Goal: Task Accomplishment & Management: Manage account settings

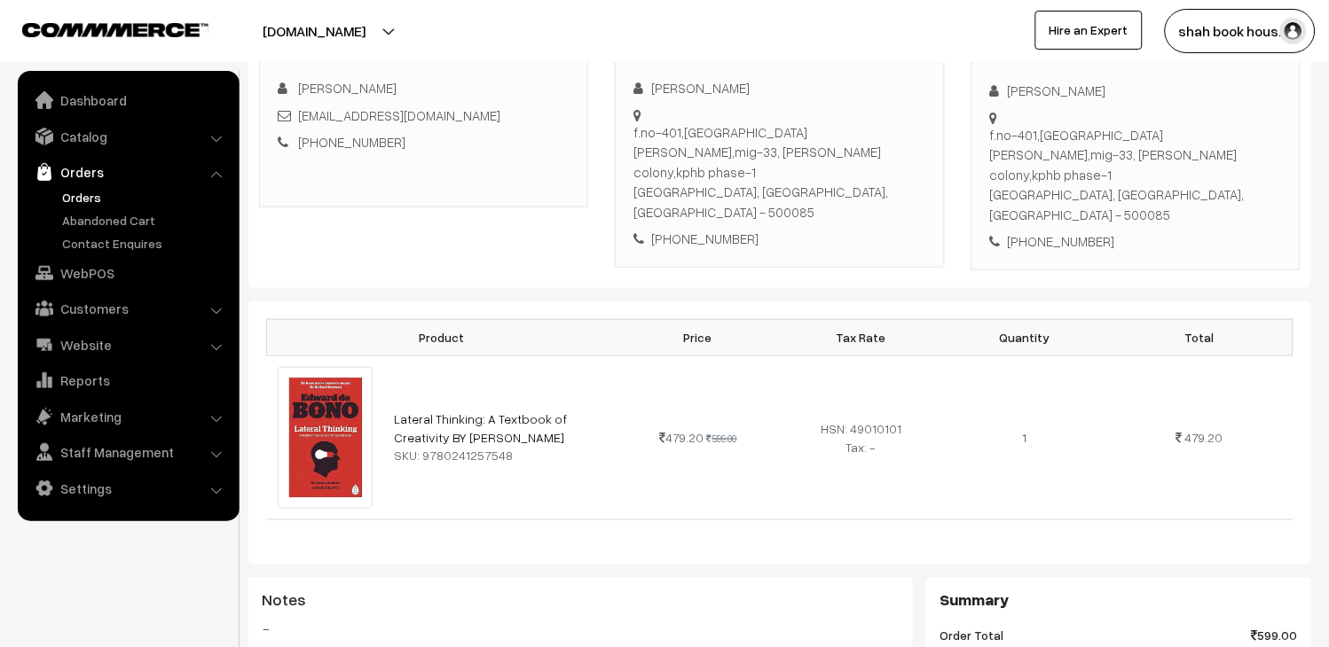
scroll to position [295, 0]
click at [95, 193] on link "Orders" at bounding box center [146, 197] width 176 height 19
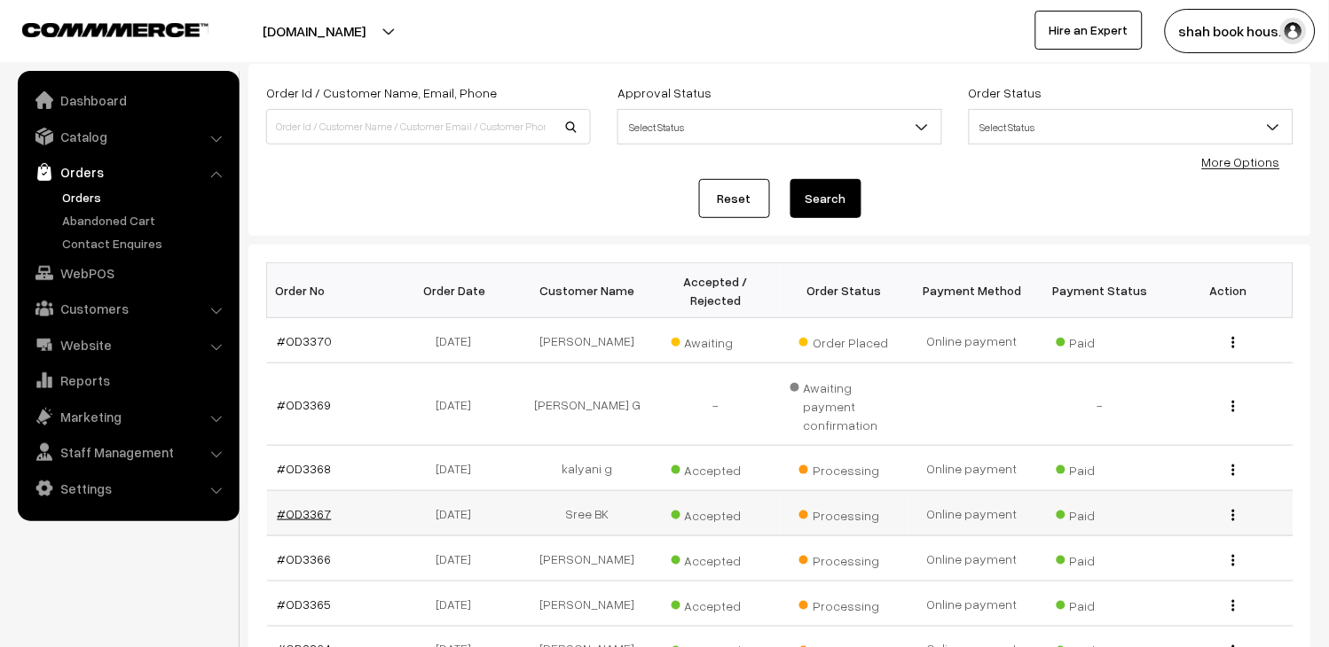
scroll to position [98, 0]
click at [304, 552] on link "#OD3366" at bounding box center [305, 559] width 54 height 15
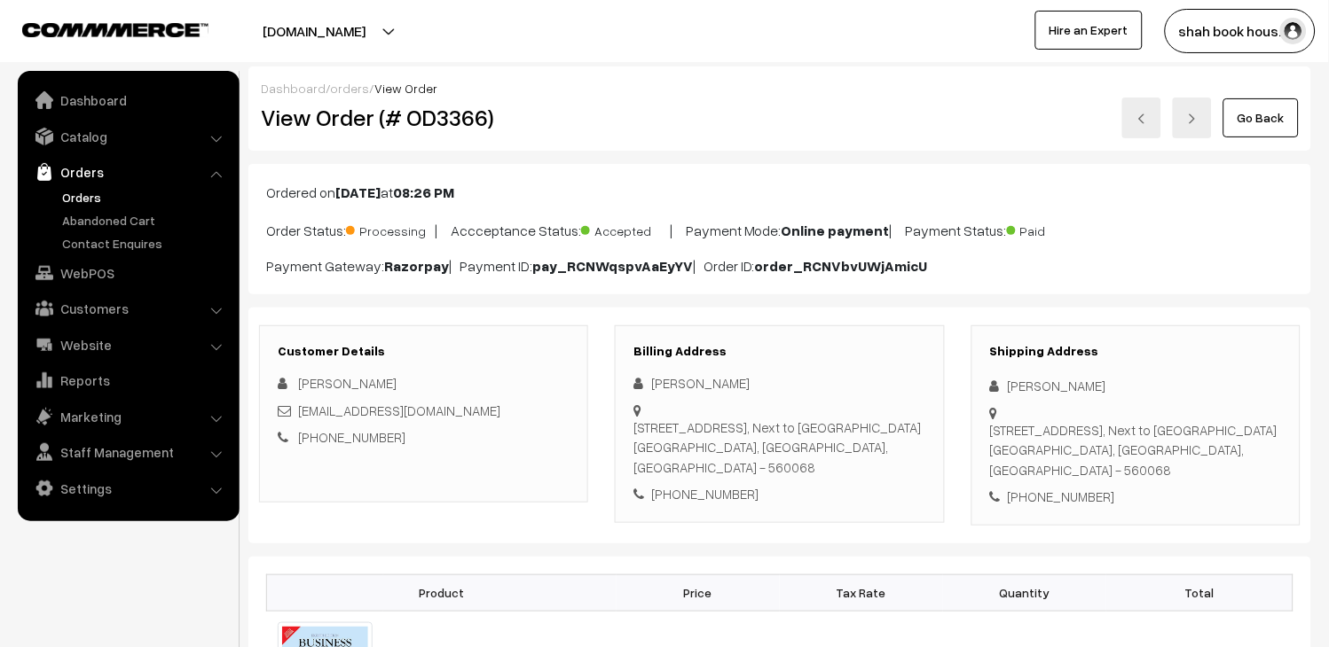
click at [95, 193] on link "Orders" at bounding box center [146, 197] width 176 height 19
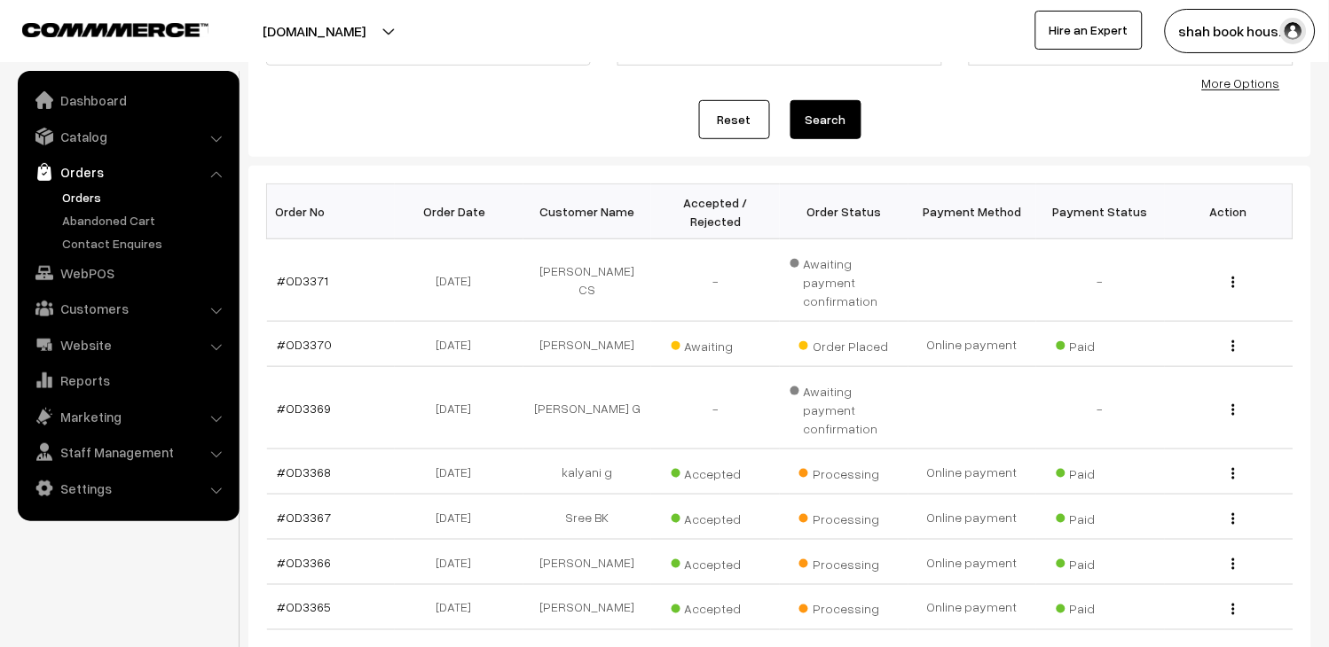
scroll to position [197, 0]
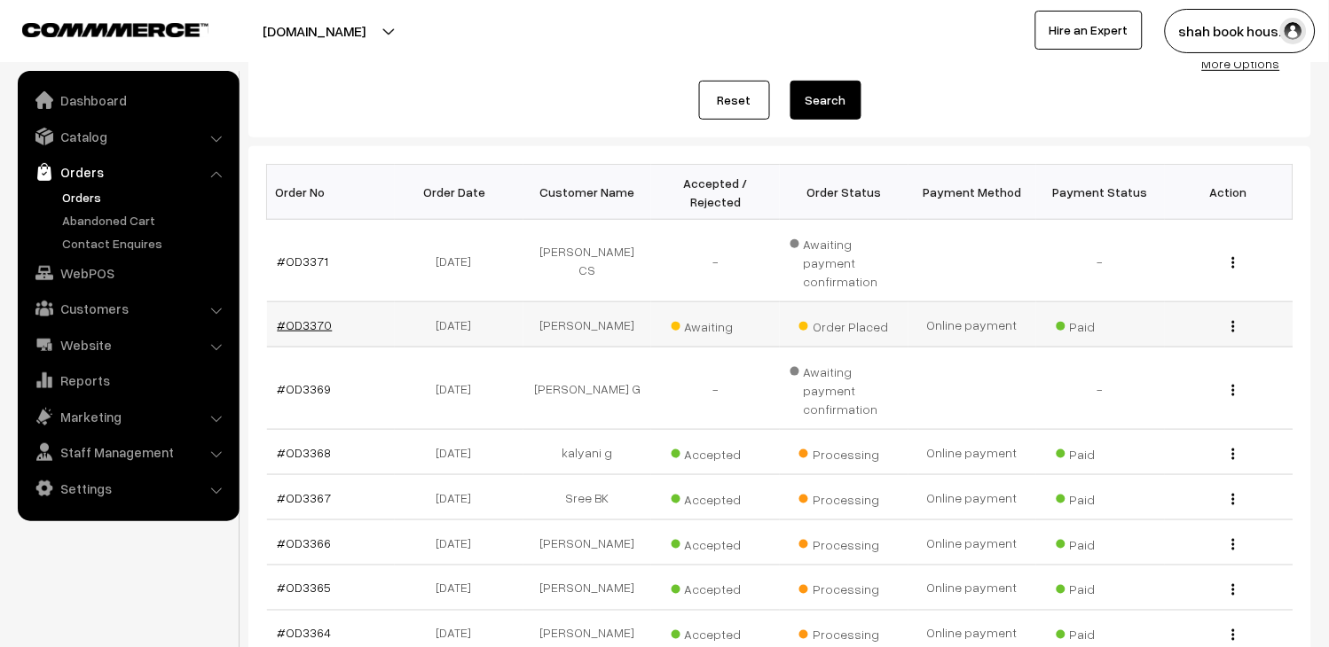
click at [300, 318] on link "#OD3370" at bounding box center [305, 325] width 55 height 15
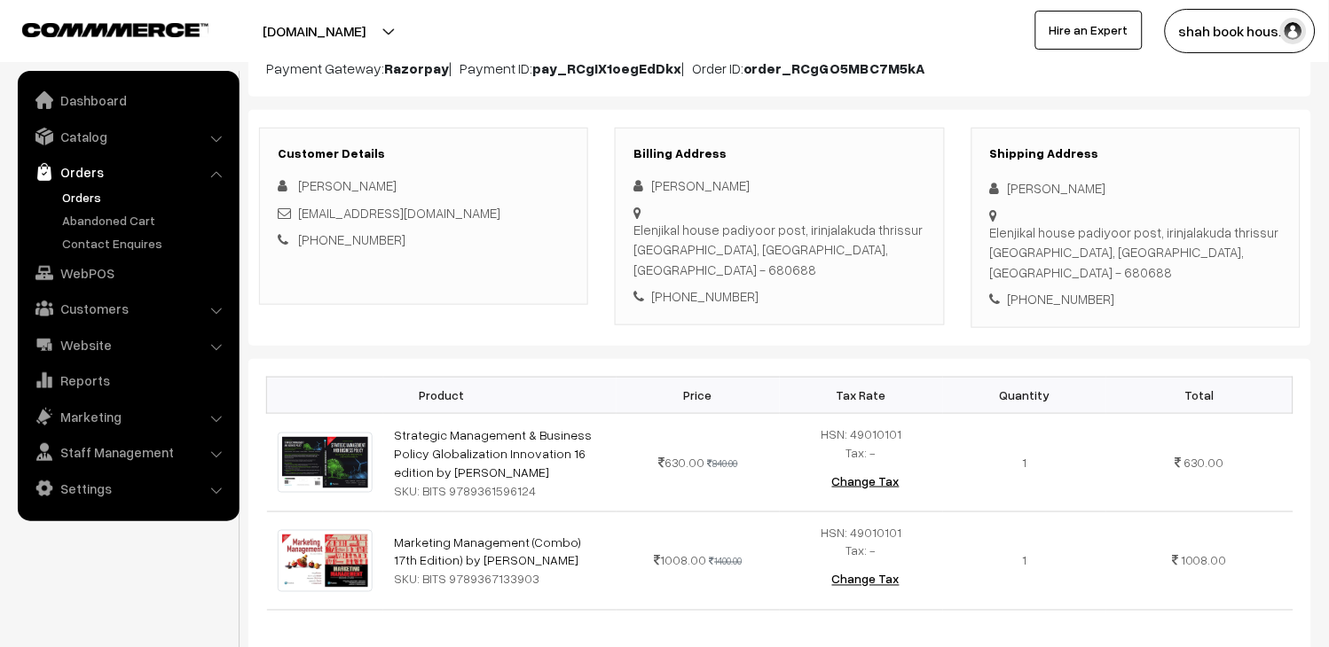
scroll to position [197, 0]
click at [464, 211] on div "charlselenjikal@gmail.com" at bounding box center [424, 214] width 292 height 20
copy div "charlselenjikal@gmail.com"
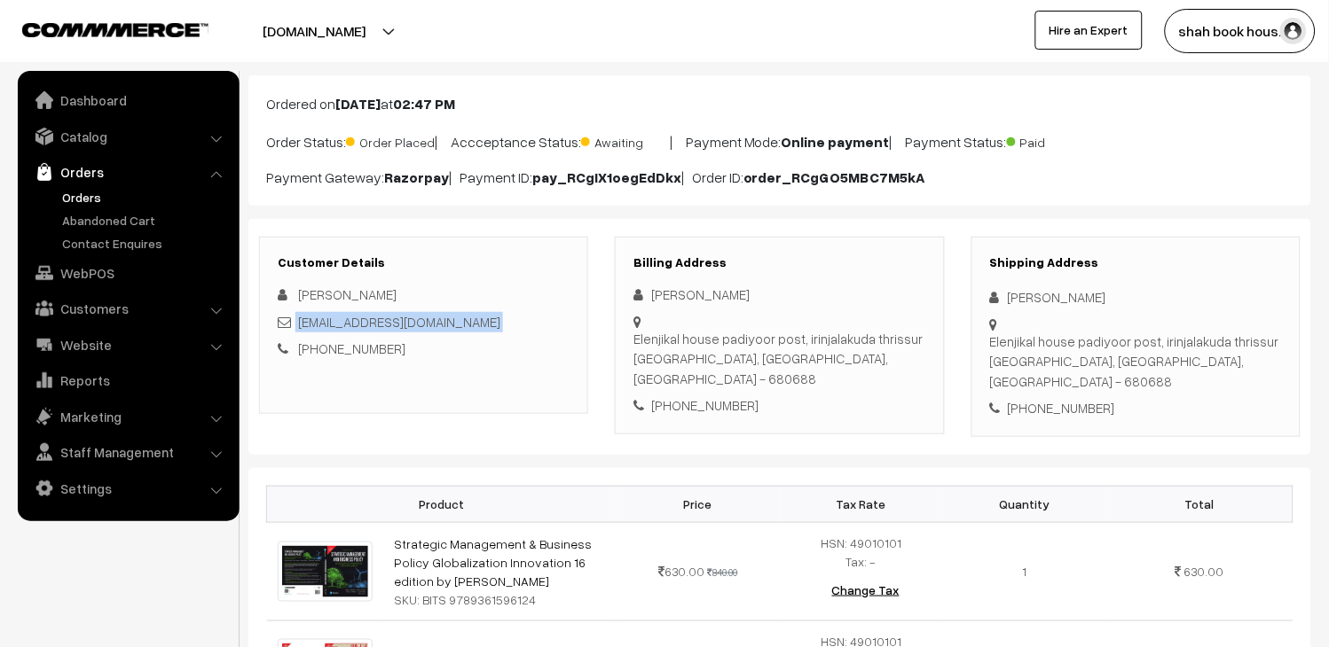
scroll to position [0, 0]
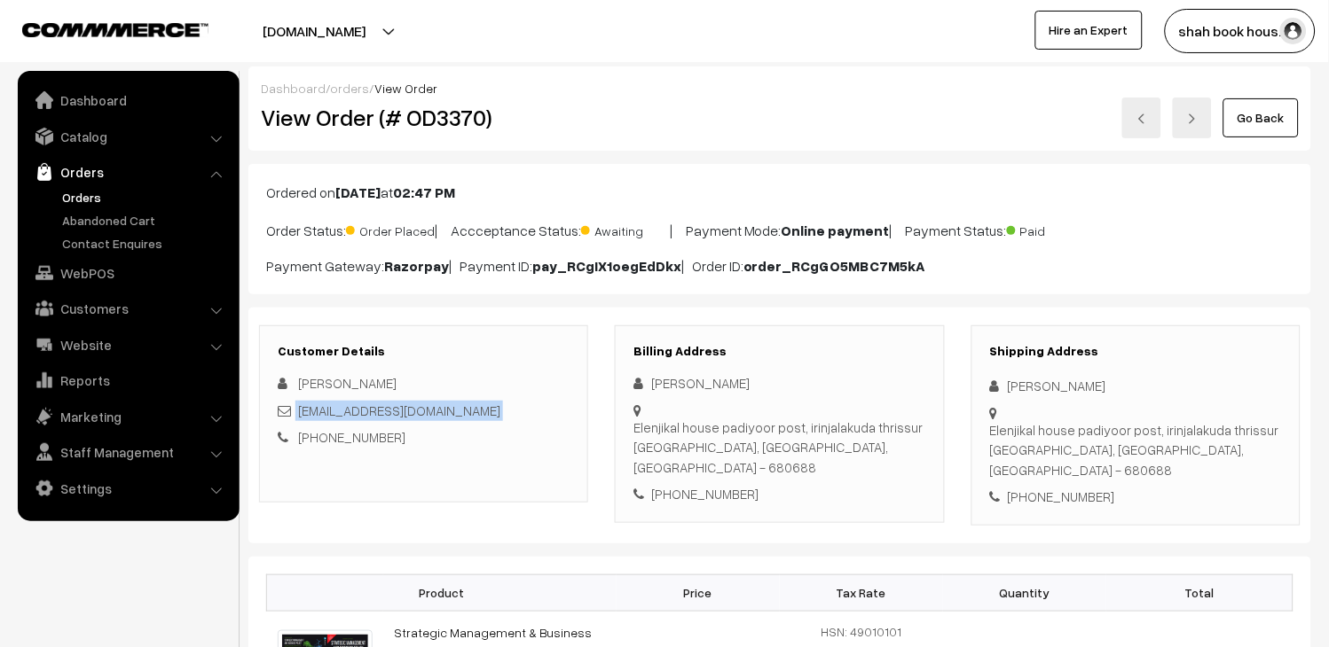
click at [85, 196] on link "Orders" at bounding box center [146, 197] width 176 height 19
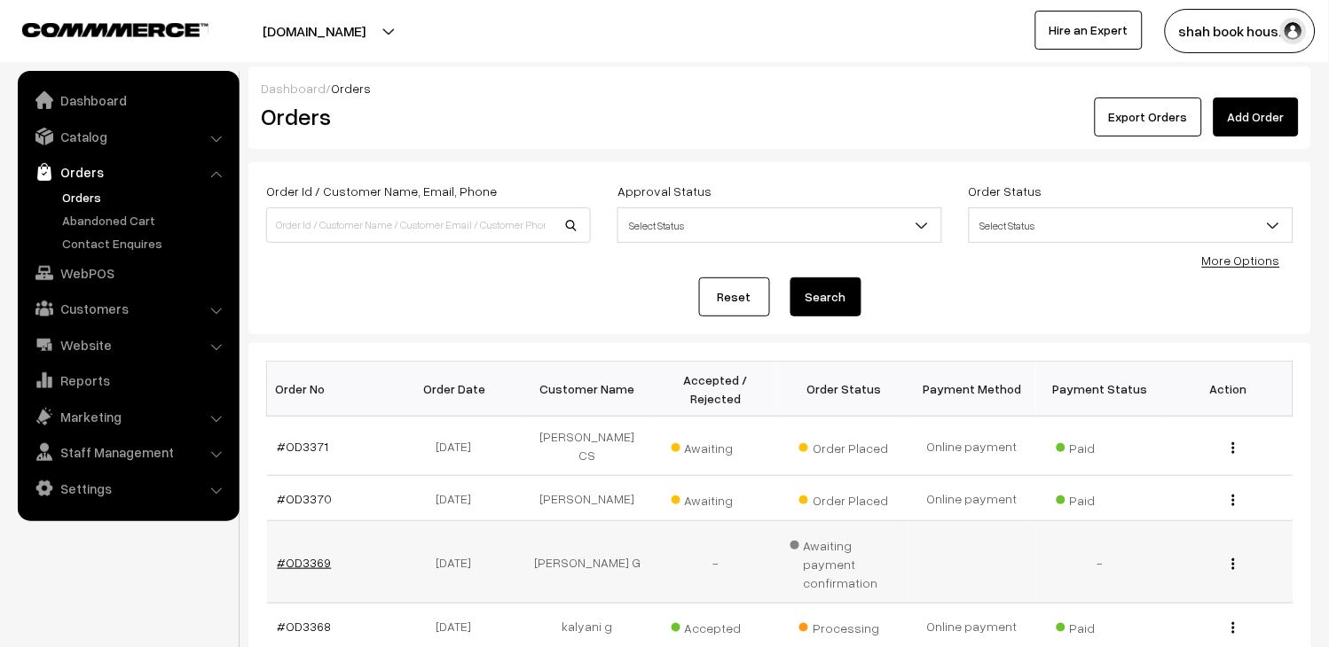
click at [315, 555] on link "#OD3369" at bounding box center [305, 562] width 54 height 15
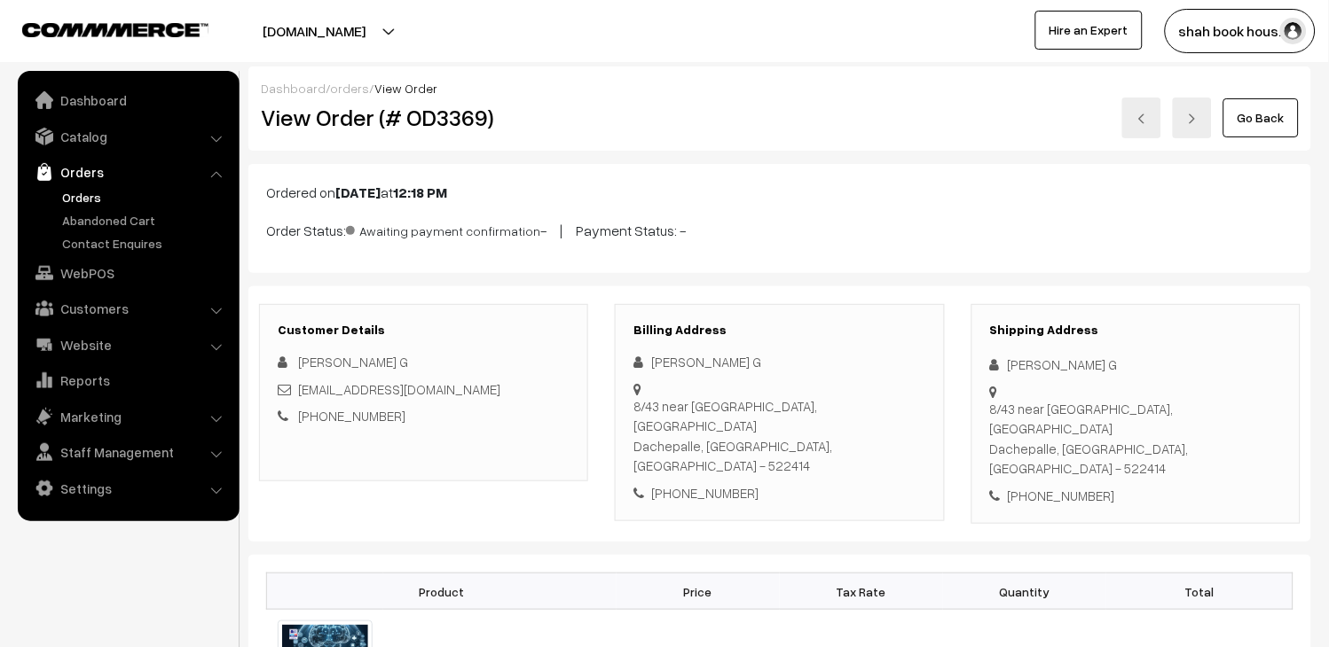
scroll to position [197, 0]
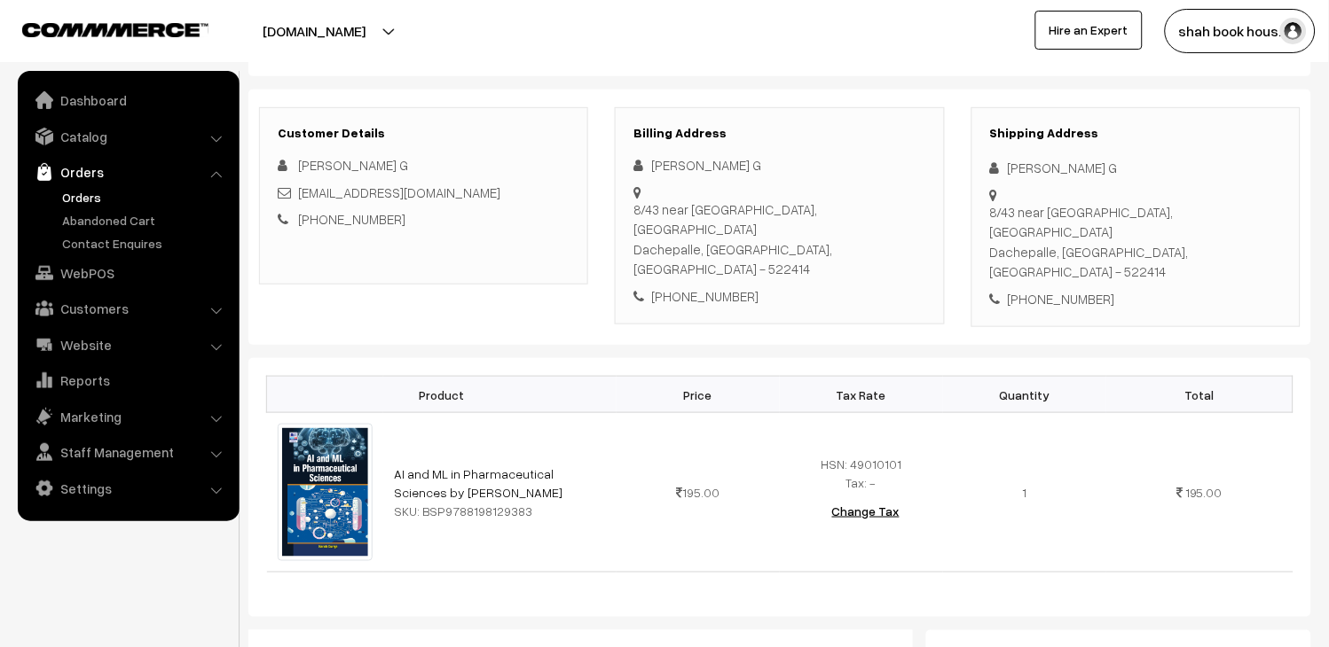
click at [94, 190] on link "Orders" at bounding box center [146, 197] width 176 height 19
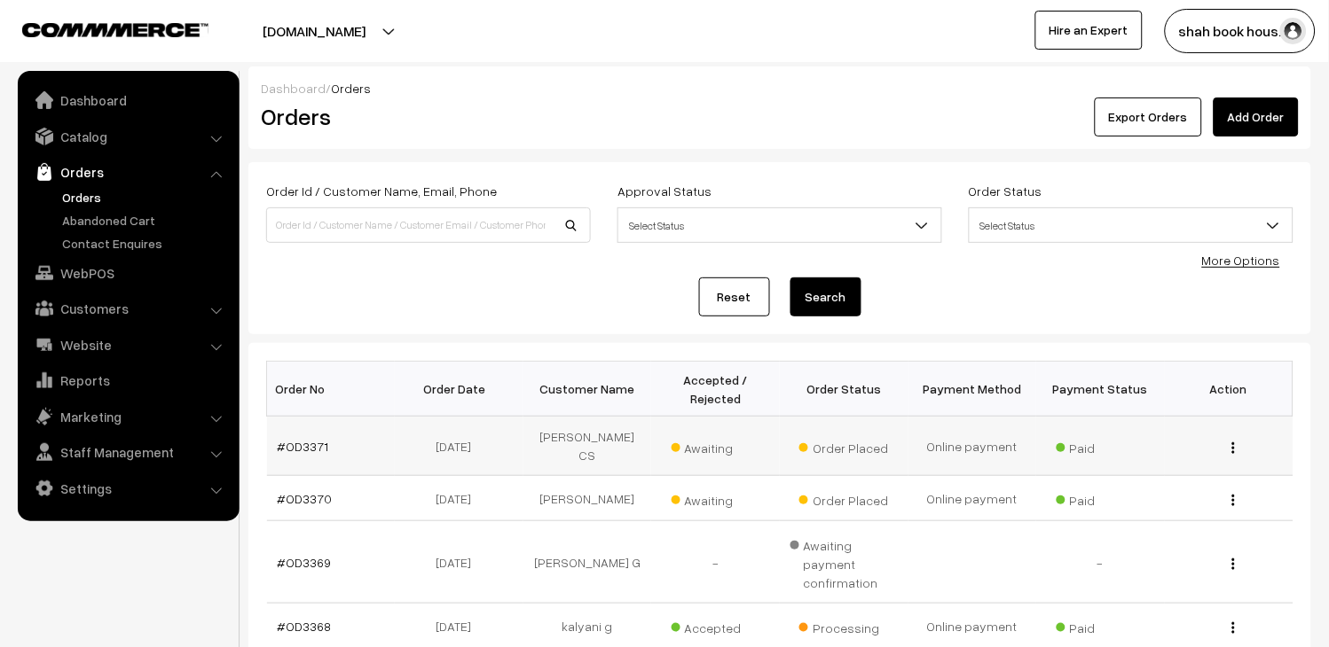
click at [318, 449] on td "#OD3371" at bounding box center [331, 446] width 129 height 59
click at [304, 439] on link "#OD3371" at bounding box center [303, 446] width 51 height 15
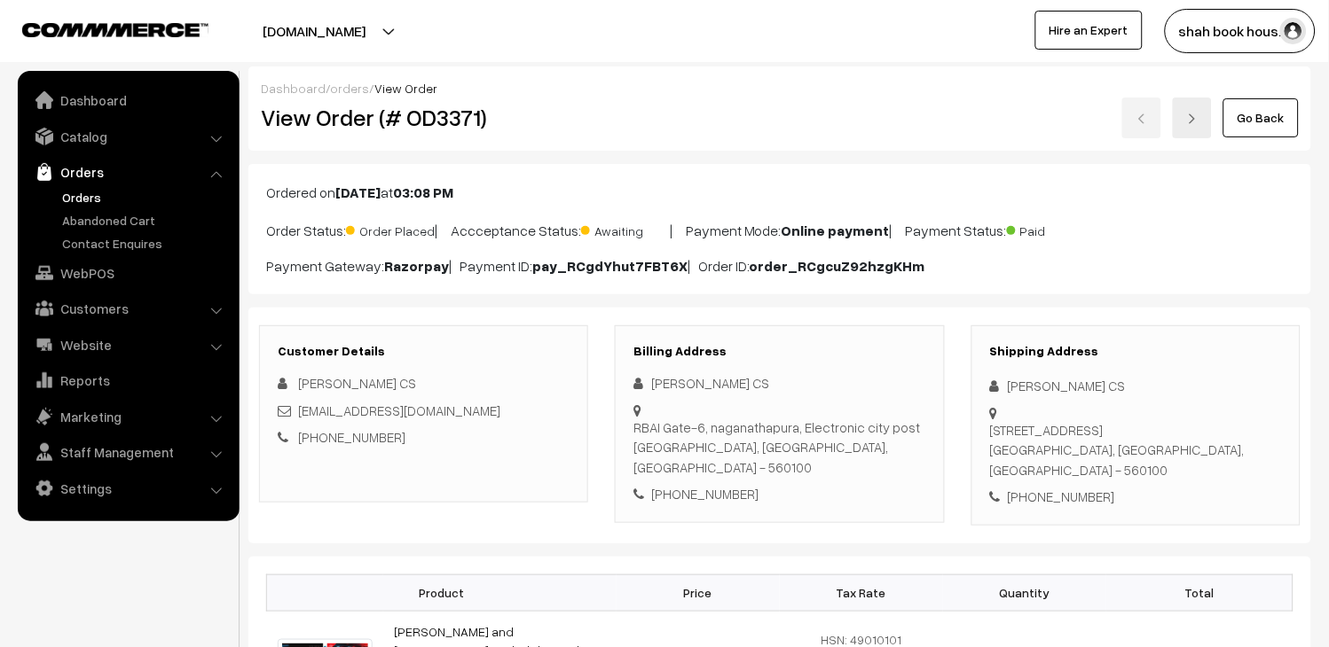
click at [86, 205] on link "Orders" at bounding box center [146, 197] width 176 height 19
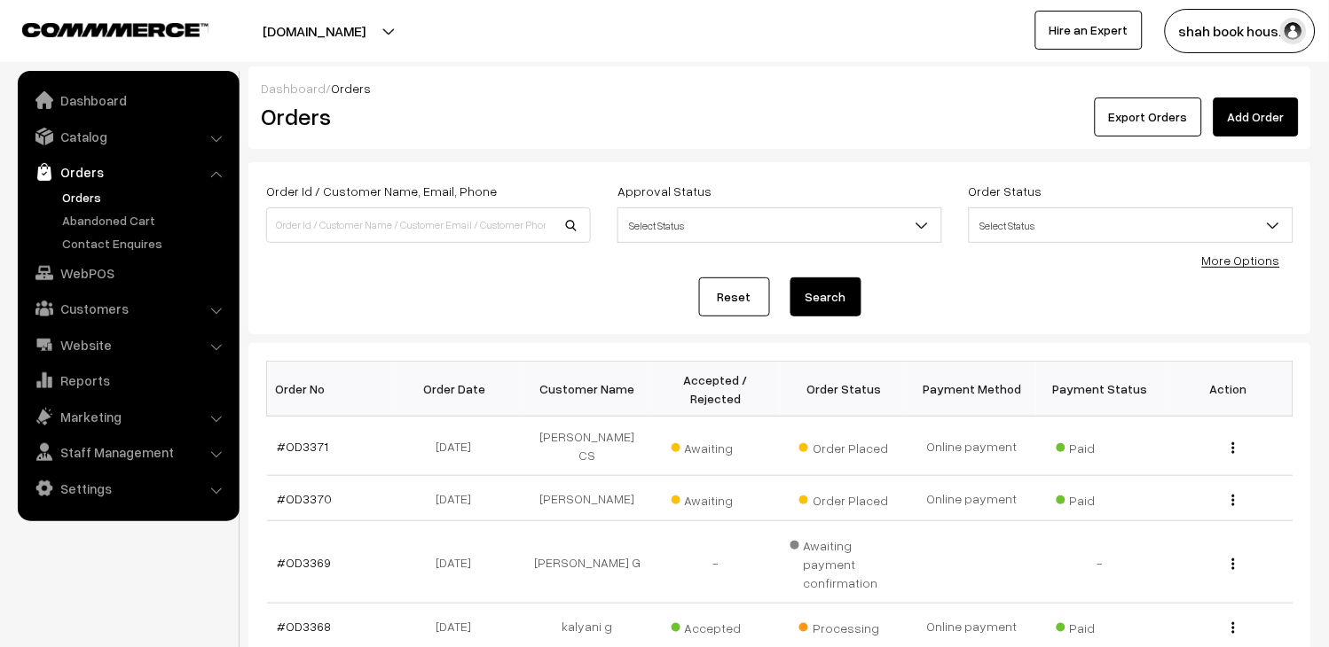
click at [82, 192] on link "Orders" at bounding box center [146, 197] width 176 height 19
click at [323, 491] on link "#OD3370" at bounding box center [305, 498] width 55 height 15
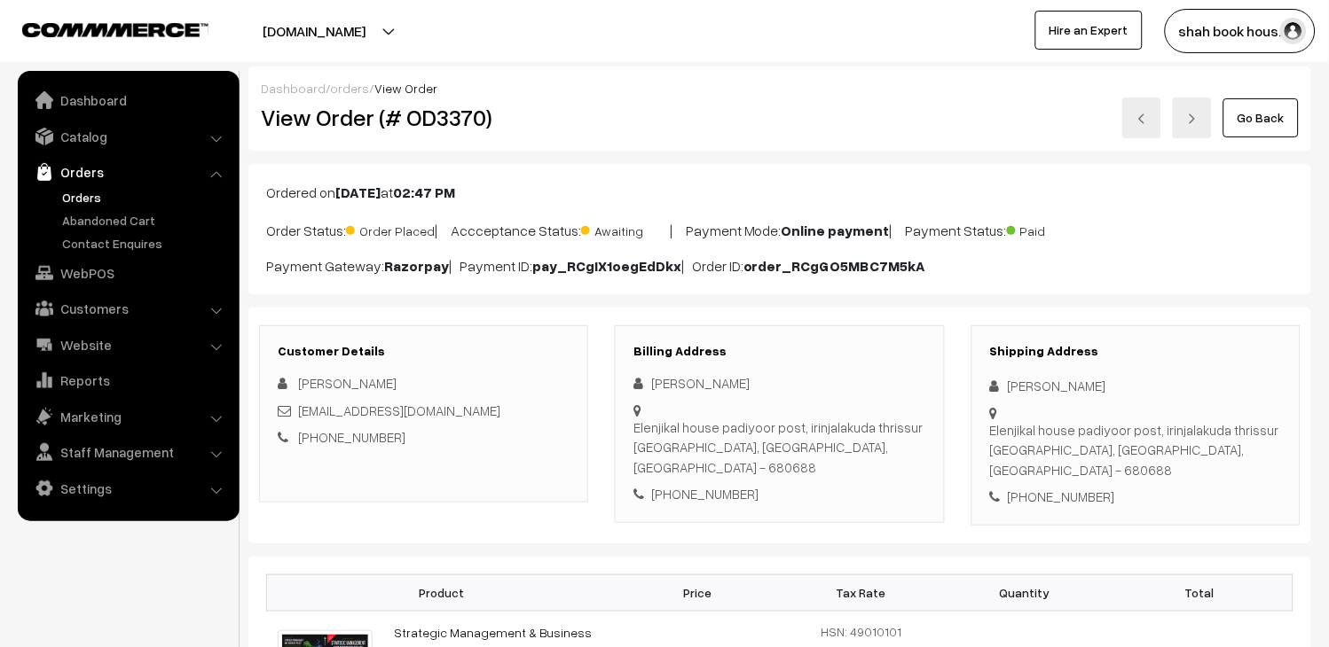
click at [476, 413] on div "[EMAIL_ADDRESS][DOMAIN_NAME]" at bounding box center [424, 411] width 292 height 20
copy div "[EMAIL_ADDRESS][DOMAIN_NAME]"
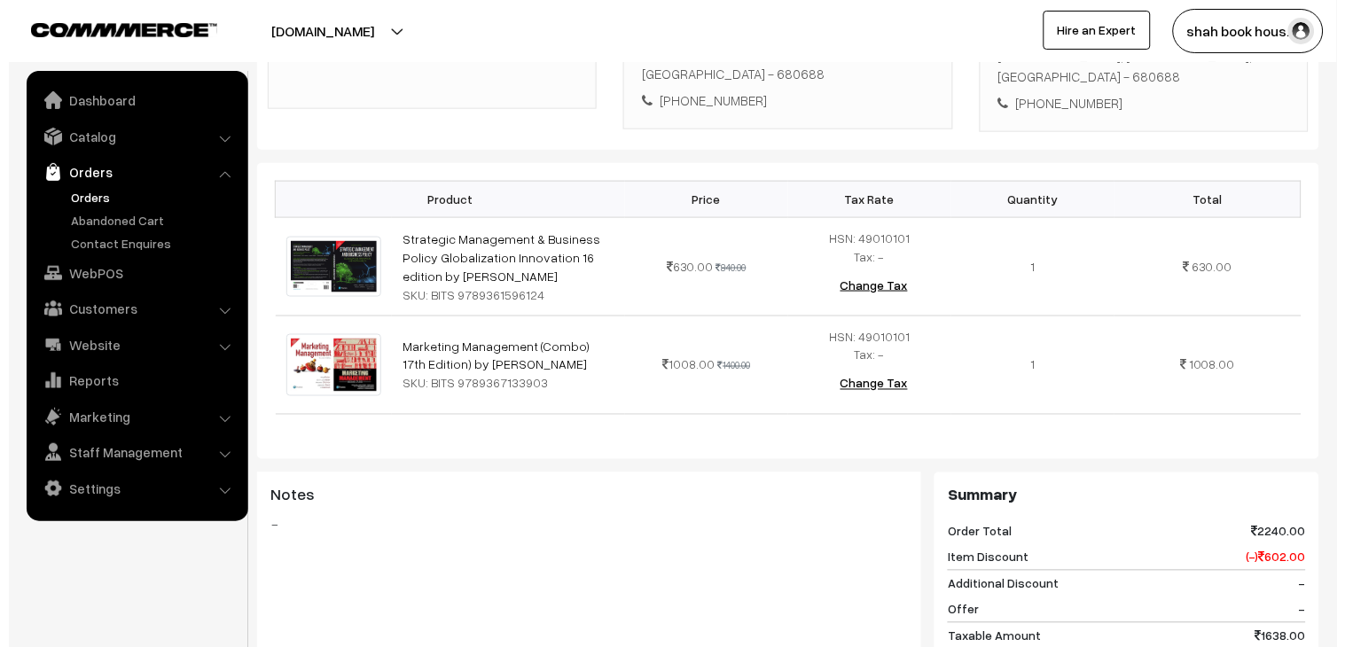
scroll to position [874, 0]
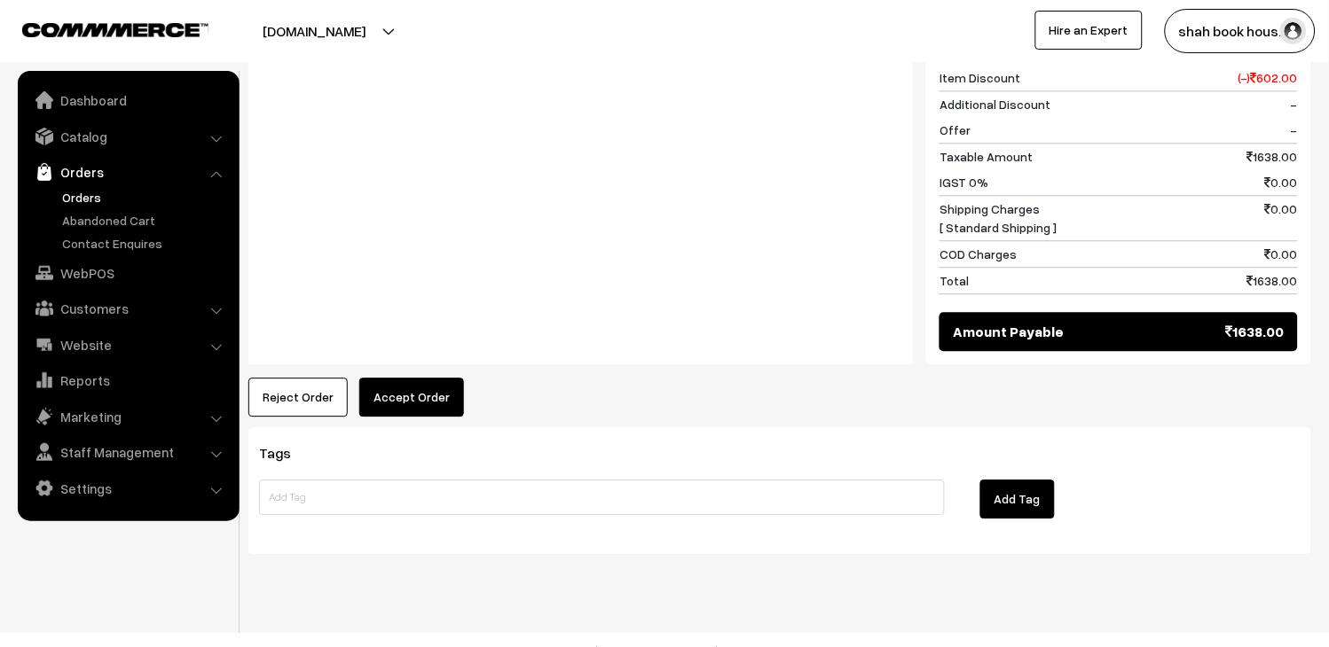
click at [403, 387] on button "Accept Order" at bounding box center [411, 397] width 105 height 39
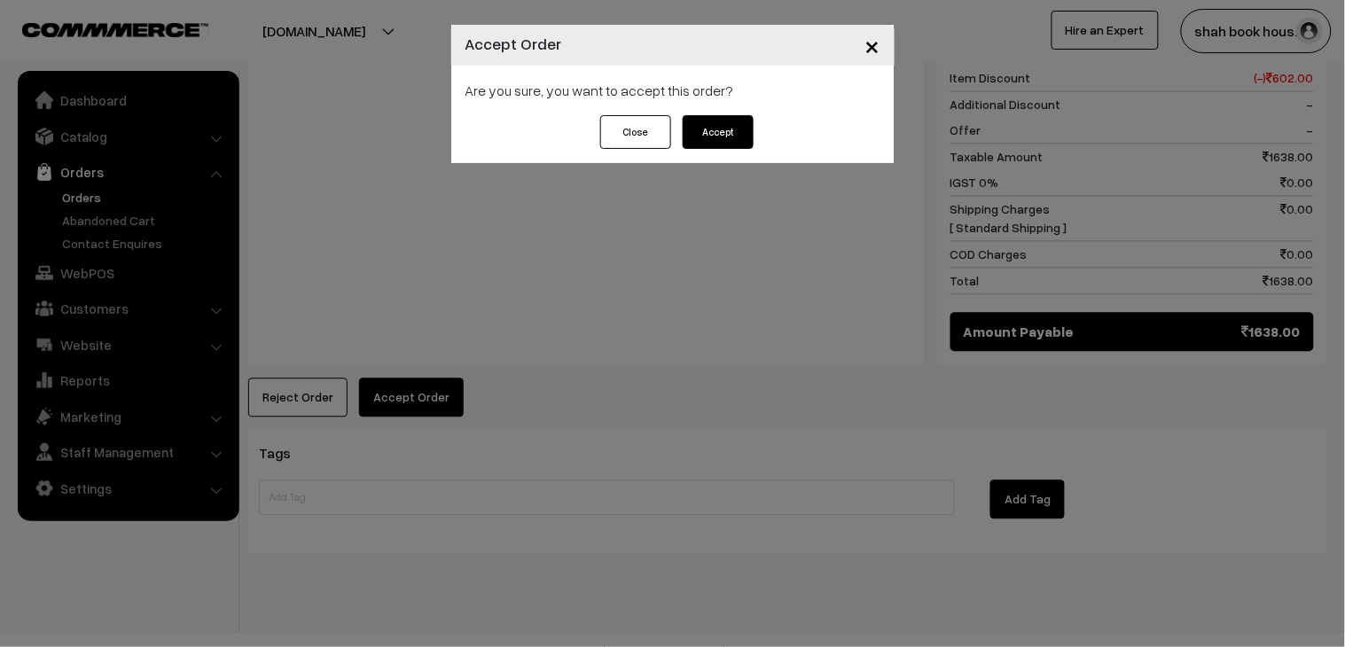
click at [716, 145] on button "Accept" at bounding box center [718, 132] width 71 height 34
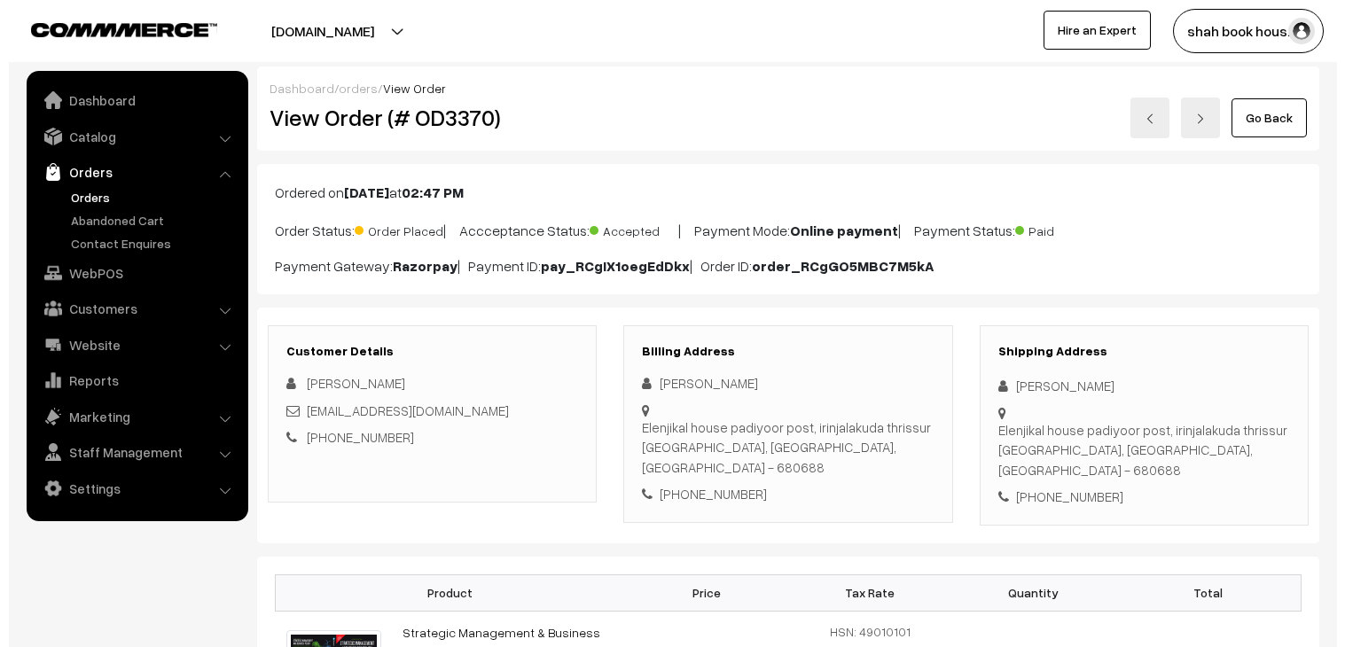
scroll to position [788, 0]
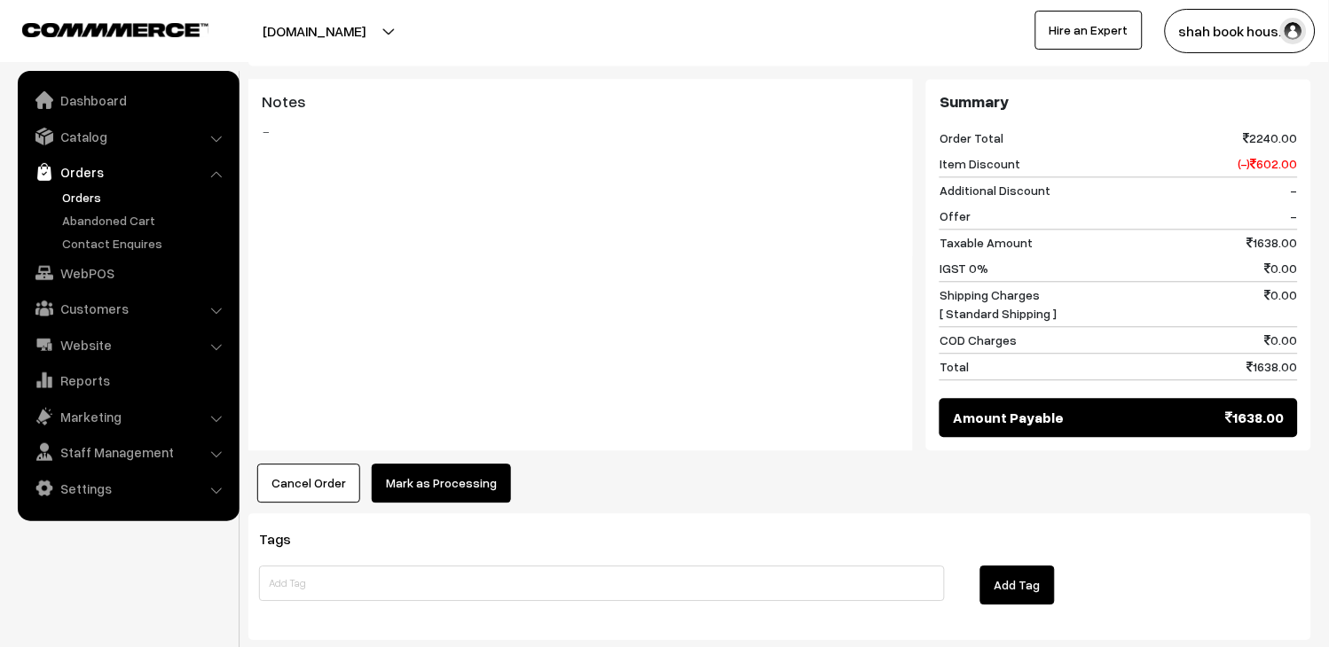
click at [481, 438] on div "Product Price Tax Rate Quantity Total Strategic Management & Business Policy Gl…" at bounding box center [779, 135] width 1063 height 733
click at [481, 464] on button "Mark as Processing" at bounding box center [441, 483] width 139 height 39
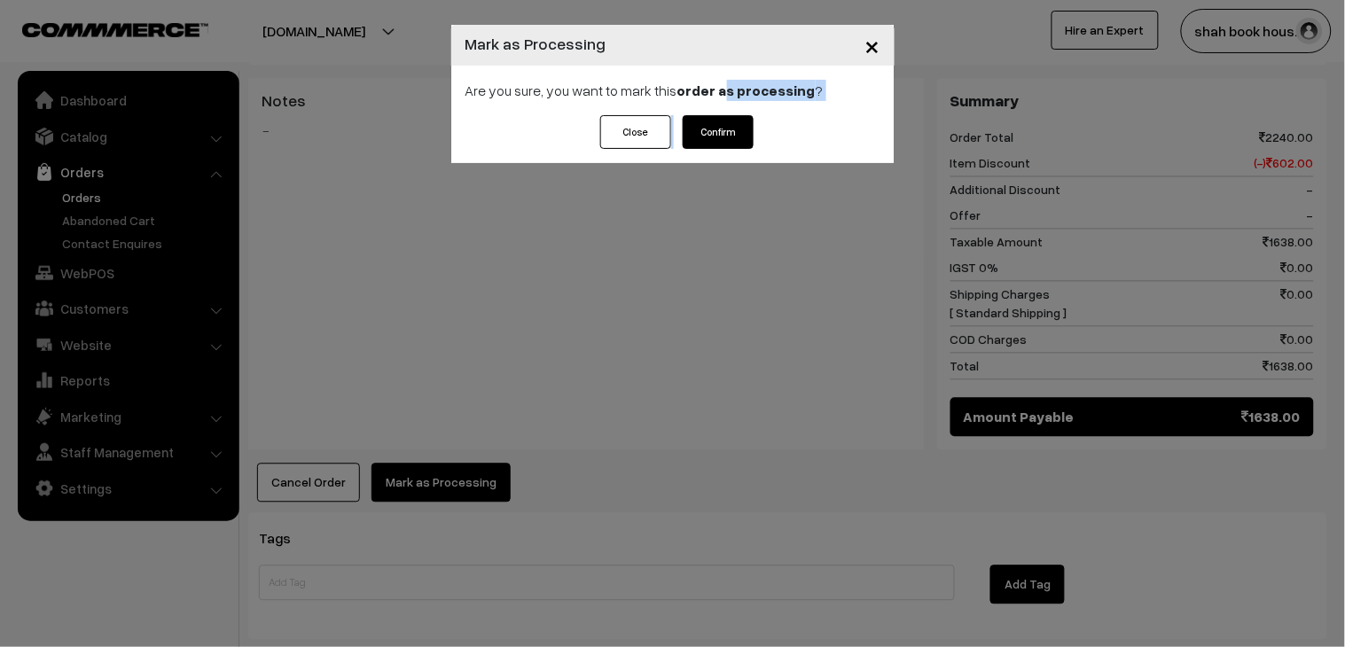
drag, startPoint x: 720, startPoint y: 110, endPoint x: 720, endPoint y: 129, distance: 18.6
click at [720, 129] on div "× Mark as Processing Are you sure, you want to mark this order as processing ? …" at bounding box center [672, 94] width 443 height 138
click at [720, 129] on button "Confirm" at bounding box center [718, 132] width 71 height 34
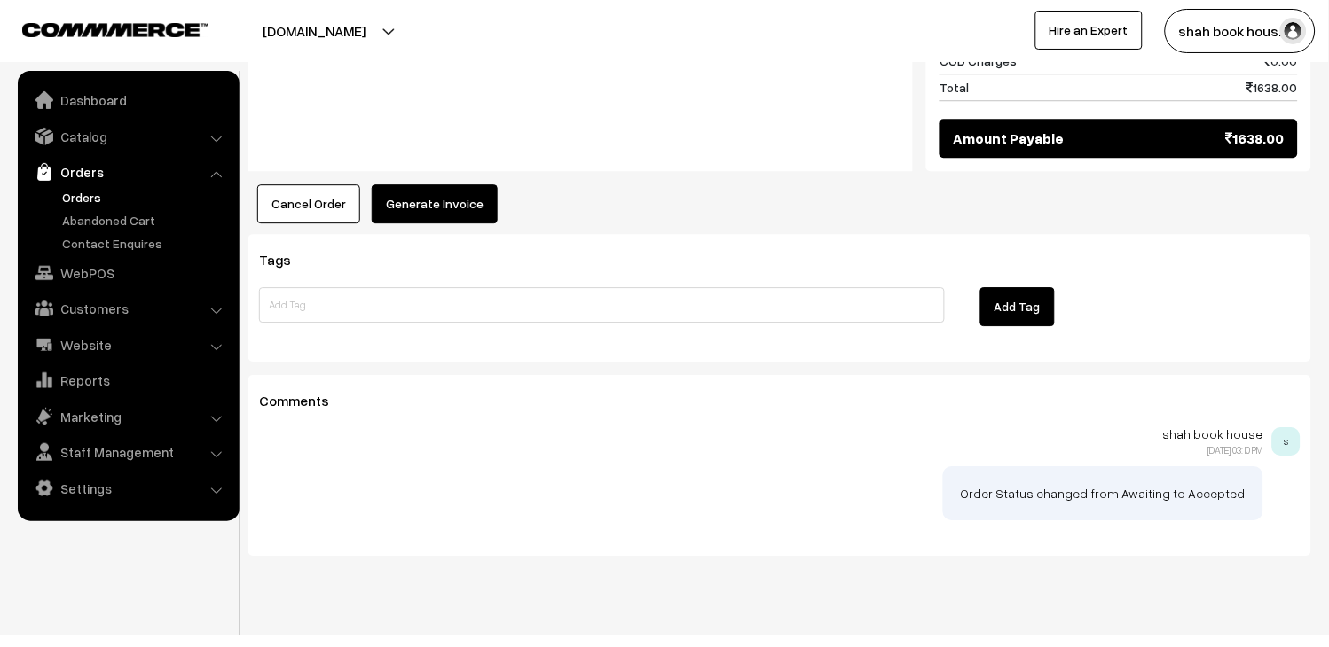
click at [453, 184] on button "Generate Invoice" at bounding box center [435, 203] width 126 height 39
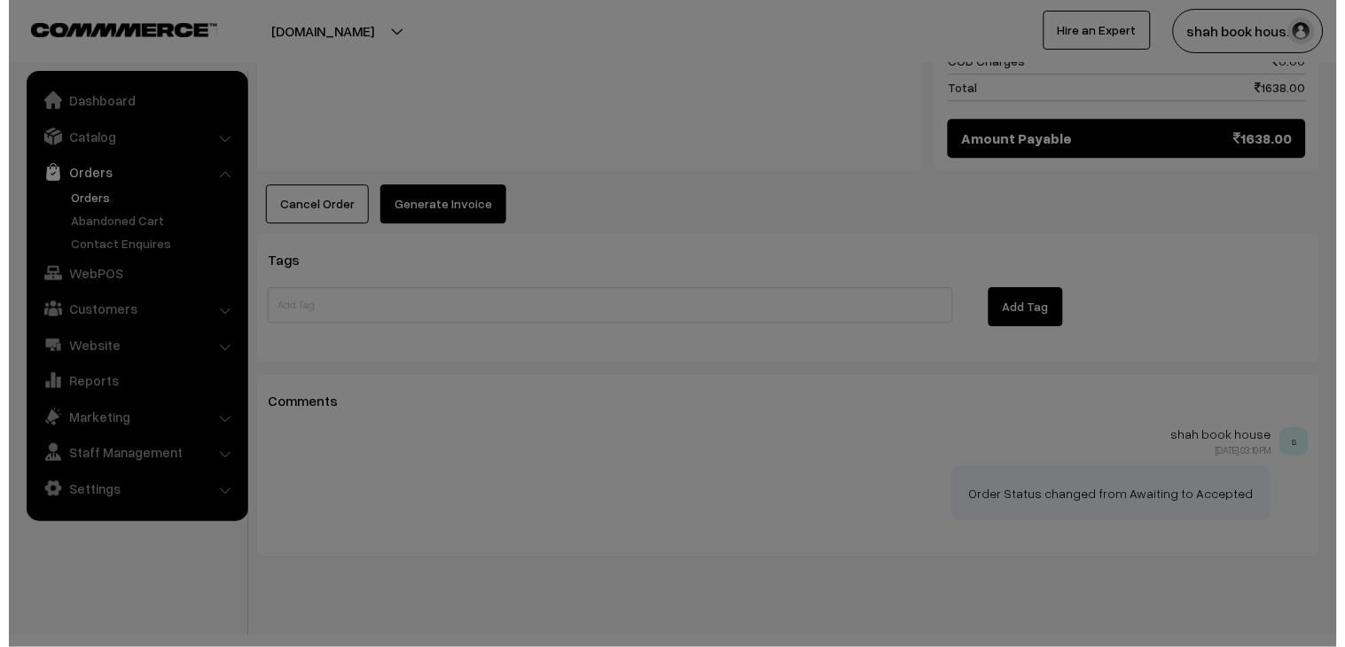
scroll to position [1052, 0]
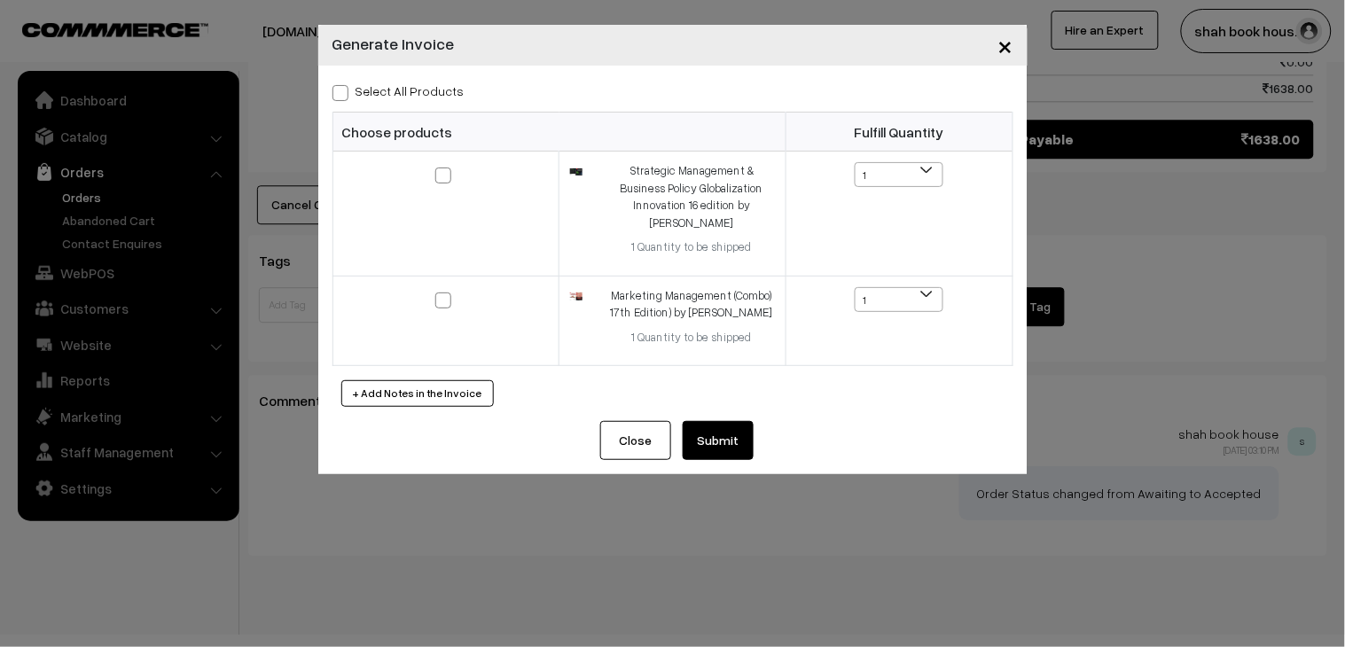
click at [341, 89] on span at bounding box center [341, 93] width 16 height 16
click at [341, 89] on input "Select All Products" at bounding box center [339, 90] width 12 height 12
checkbox input "true"
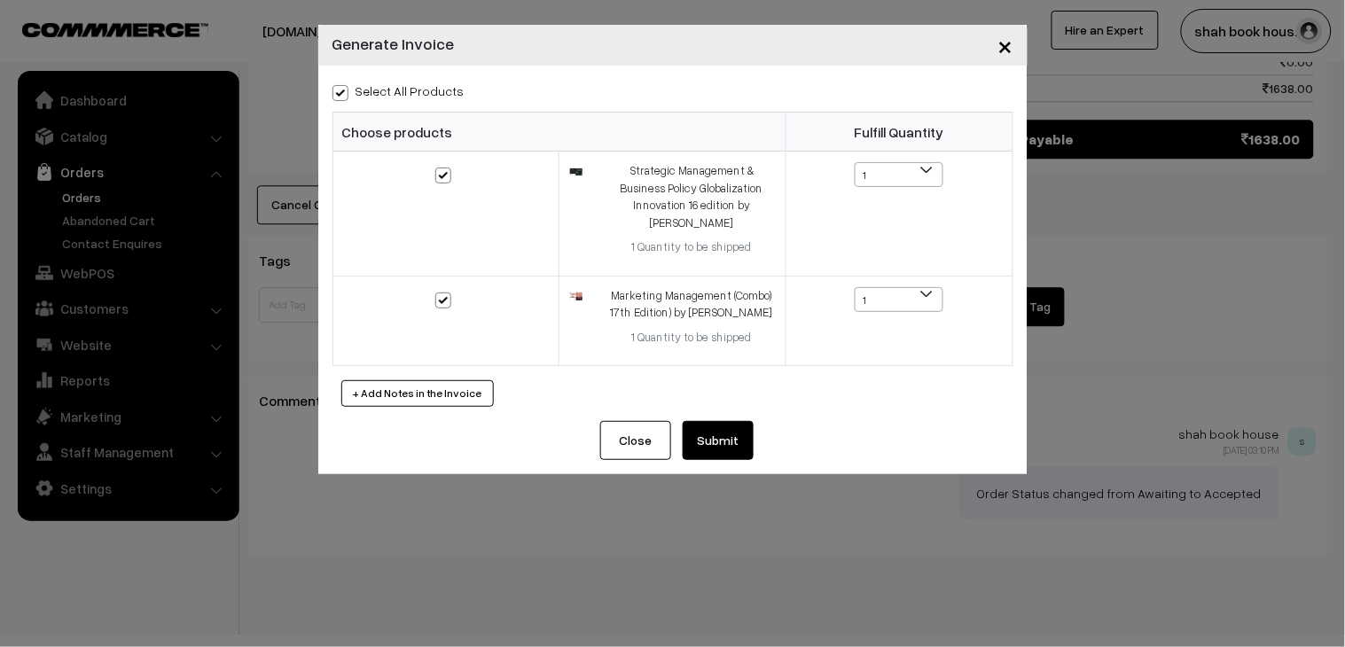
click at [728, 451] on button "Submit" at bounding box center [718, 440] width 71 height 39
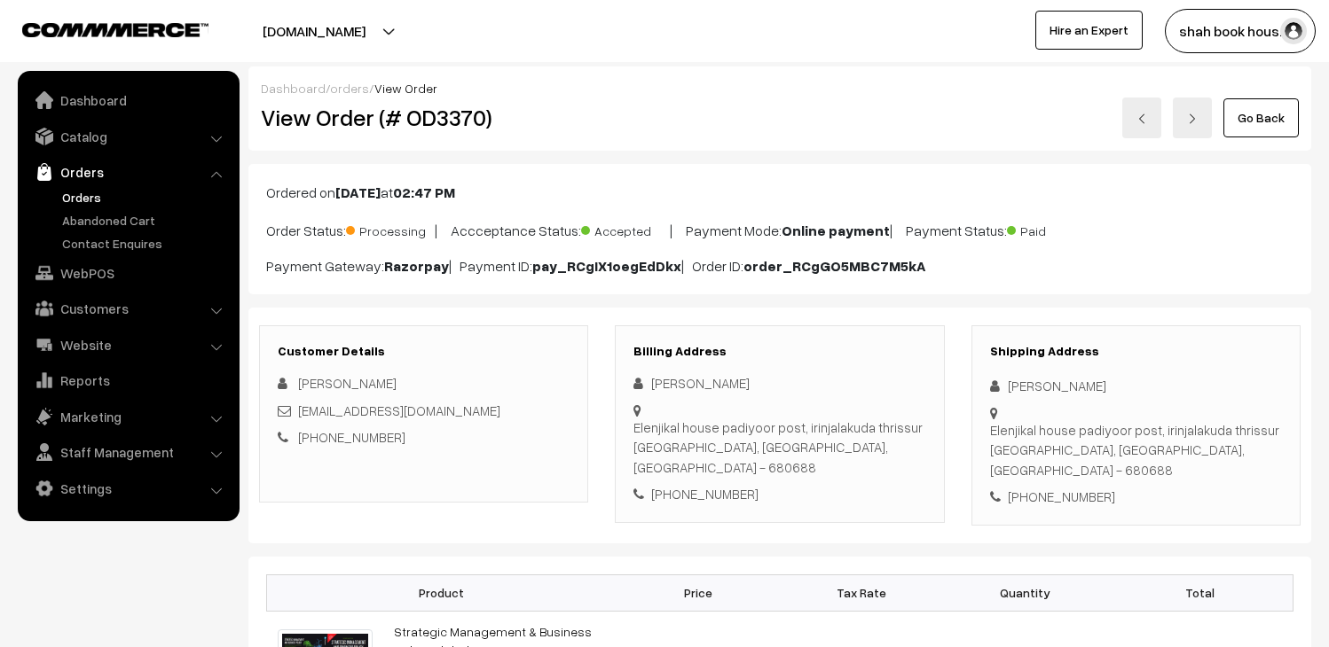
scroll to position [1050, 0]
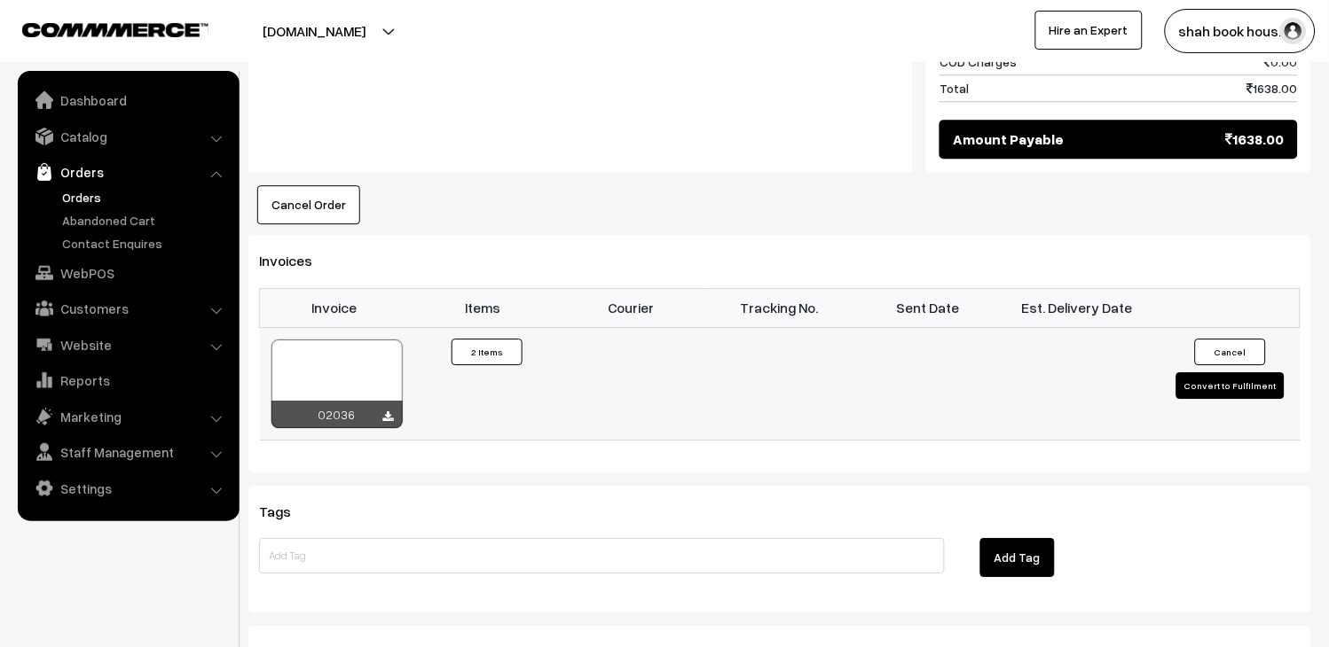
click at [374, 340] on div at bounding box center [336, 384] width 131 height 89
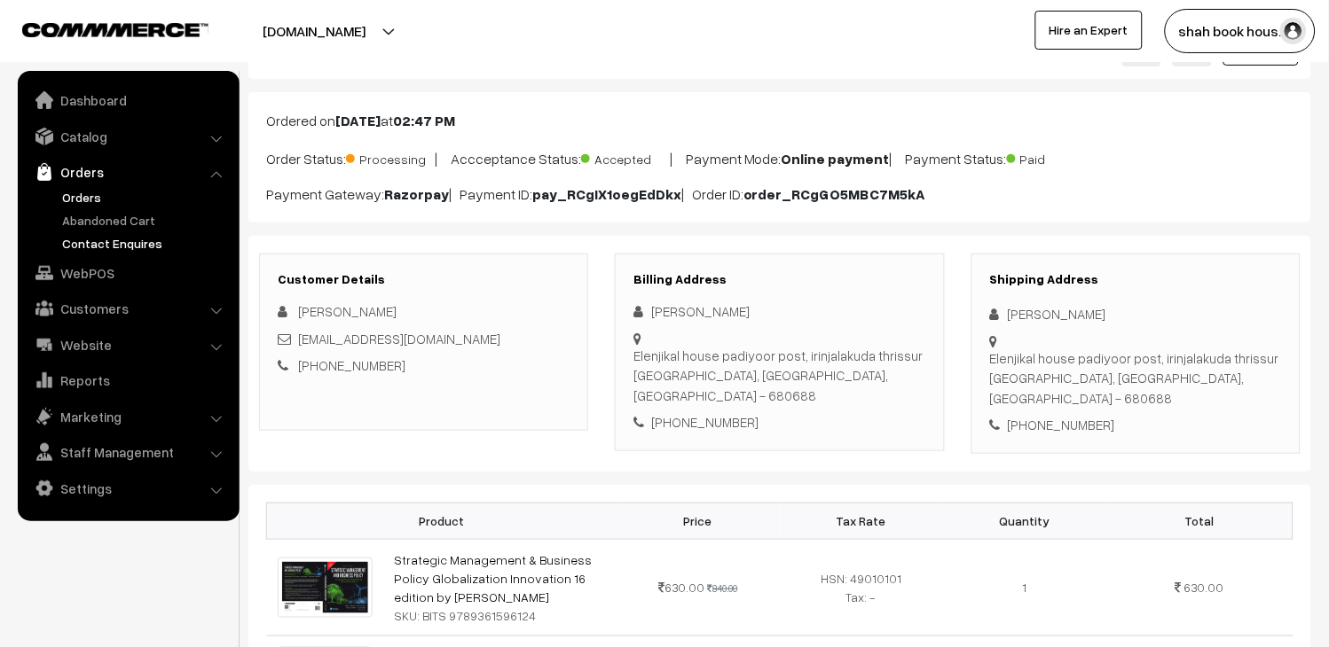
scroll to position [0, 0]
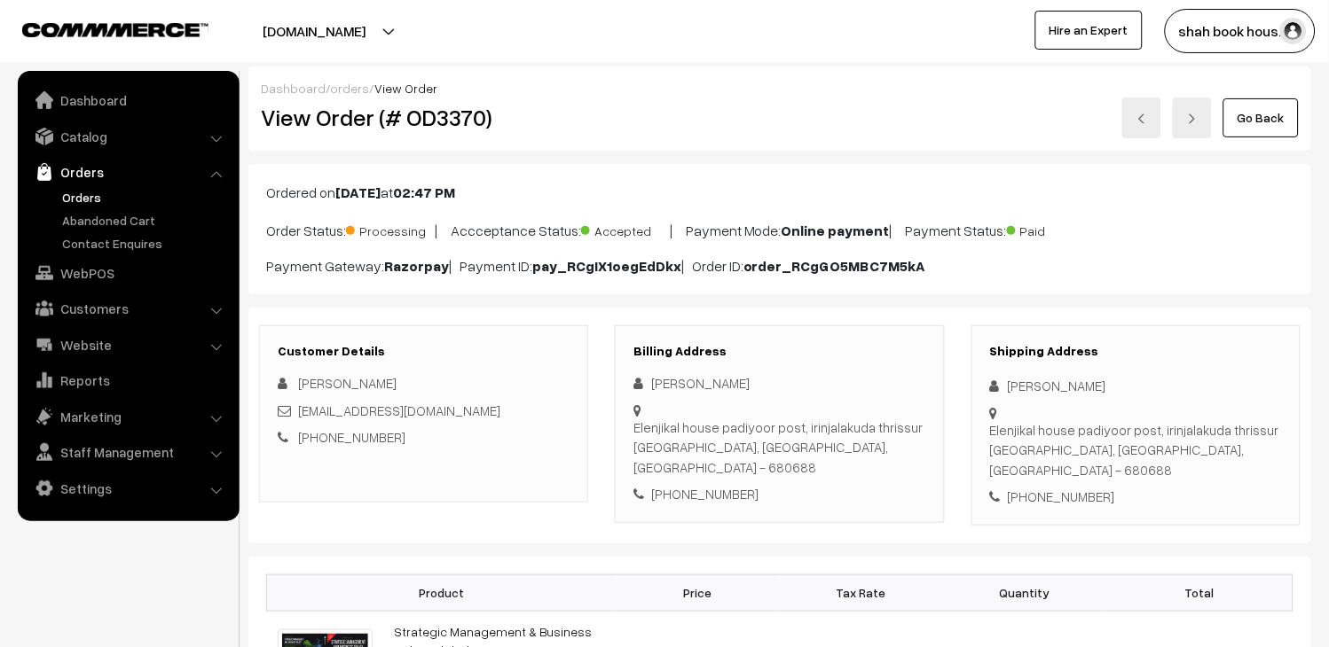
click at [89, 197] on link "Orders" at bounding box center [146, 197] width 176 height 19
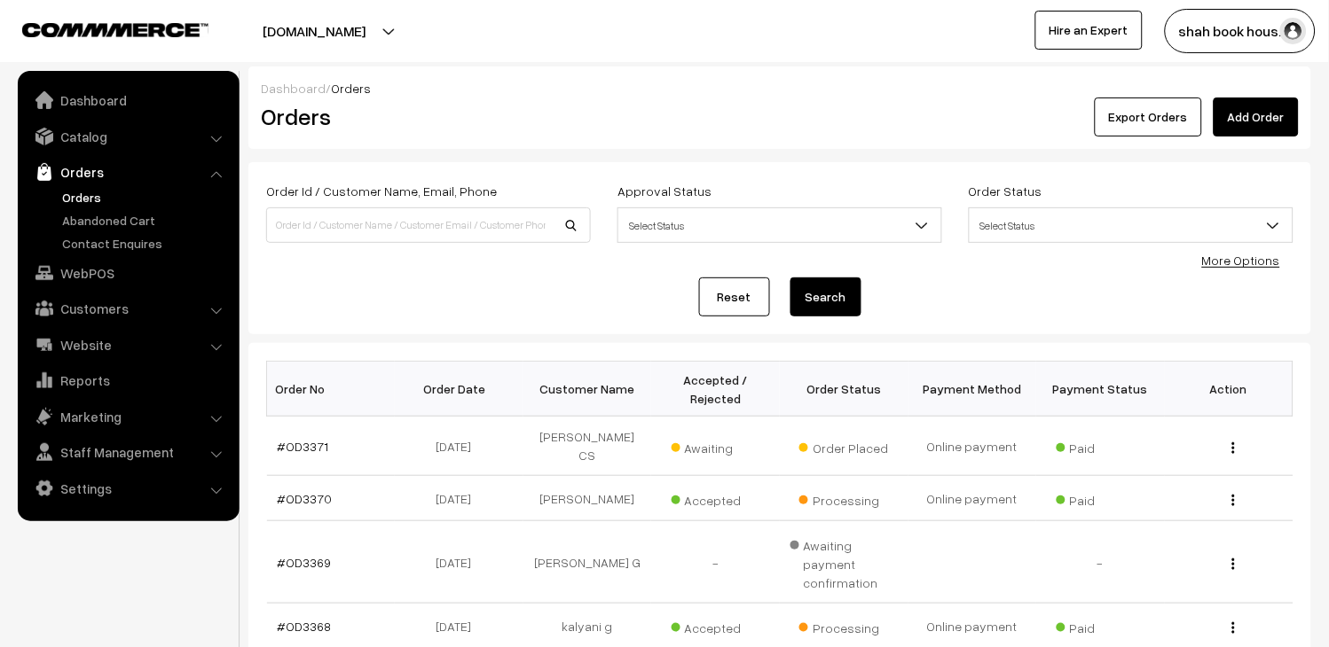
click at [302, 441] on link "#OD3371" at bounding box center [303, 446] width 51 height 15
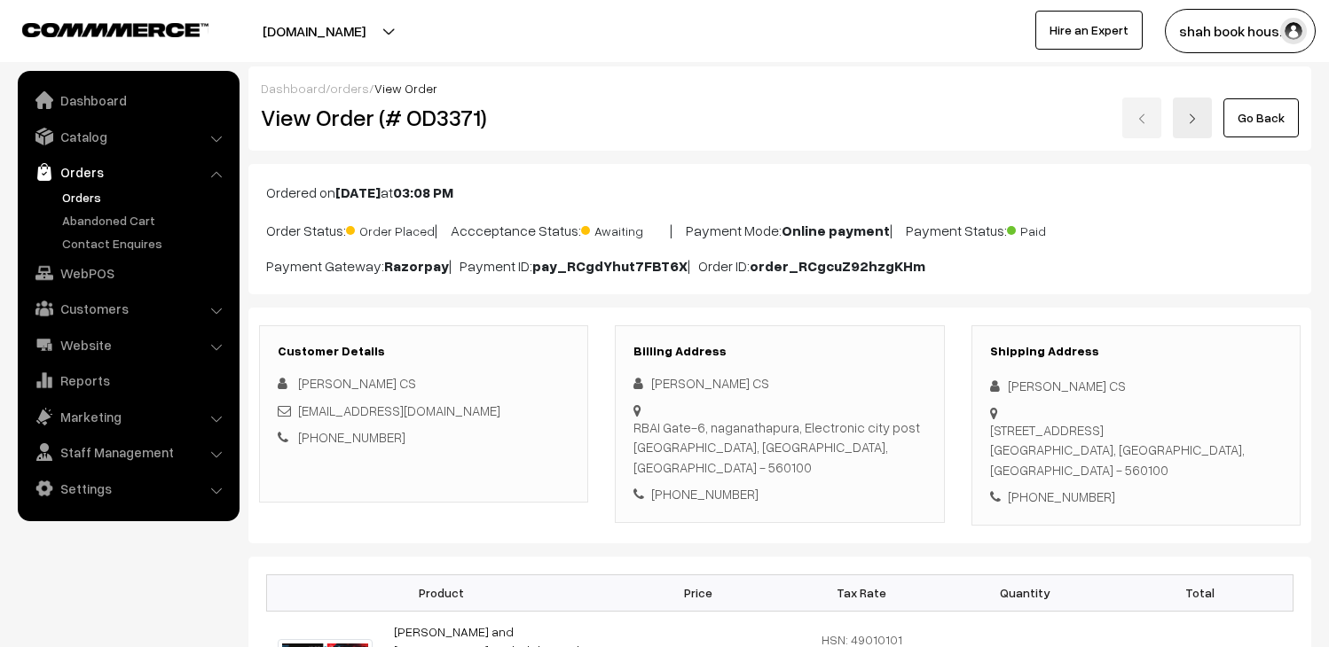
scroll to position [98, 0]
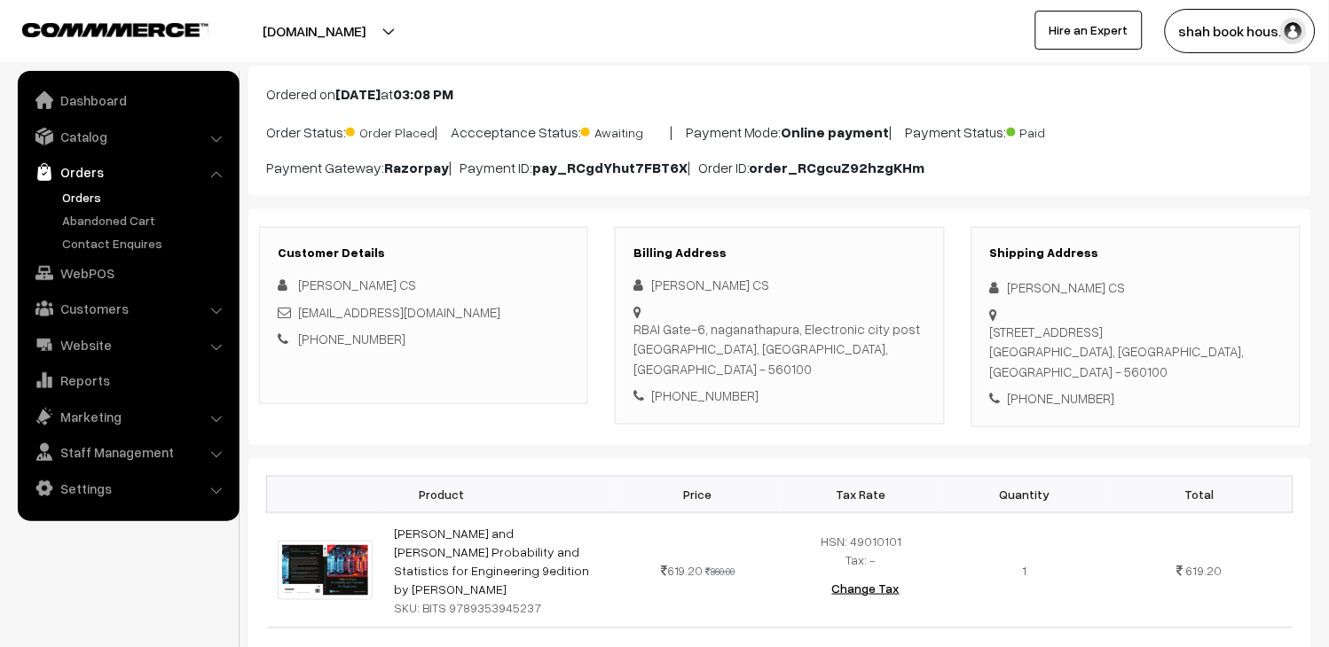
click at [502, 315] on div "202418et431@wilp.bits-pilani.ac.in" at bounding box center [424, 312] width 292 height 20
copy div "202418et431@wilp.bits-pilani.ac.in"
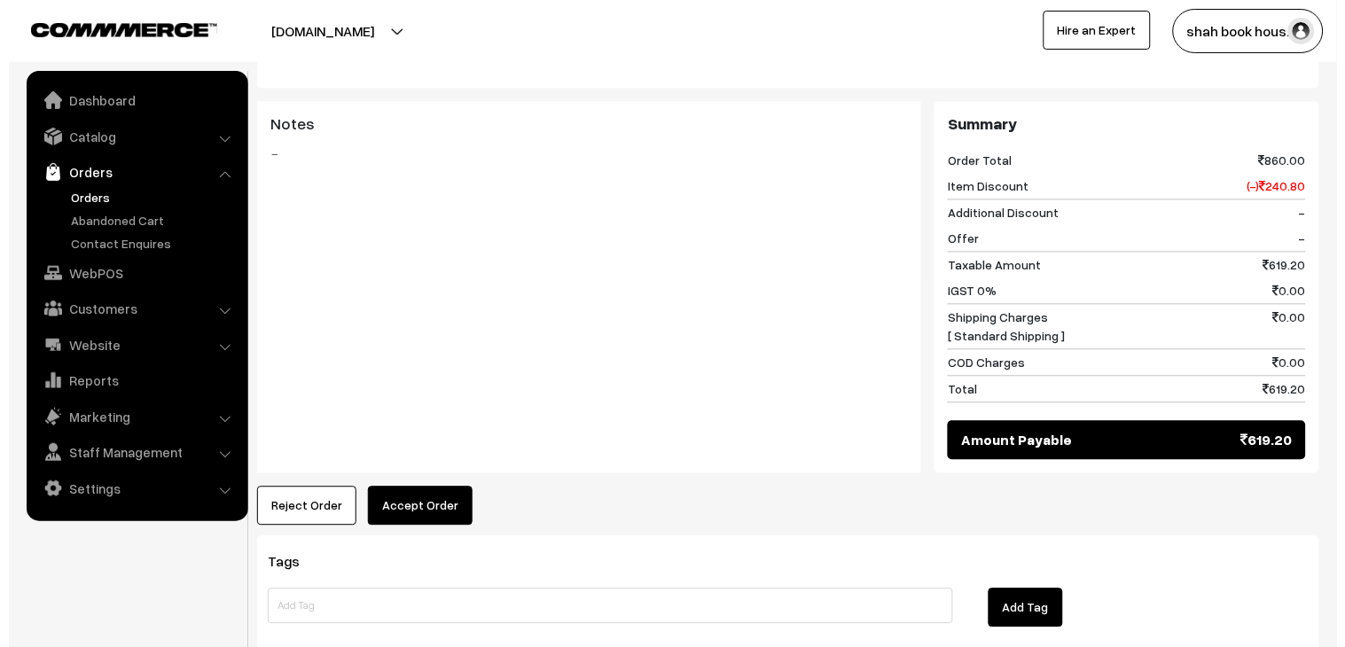
scroll to position [774, 0]
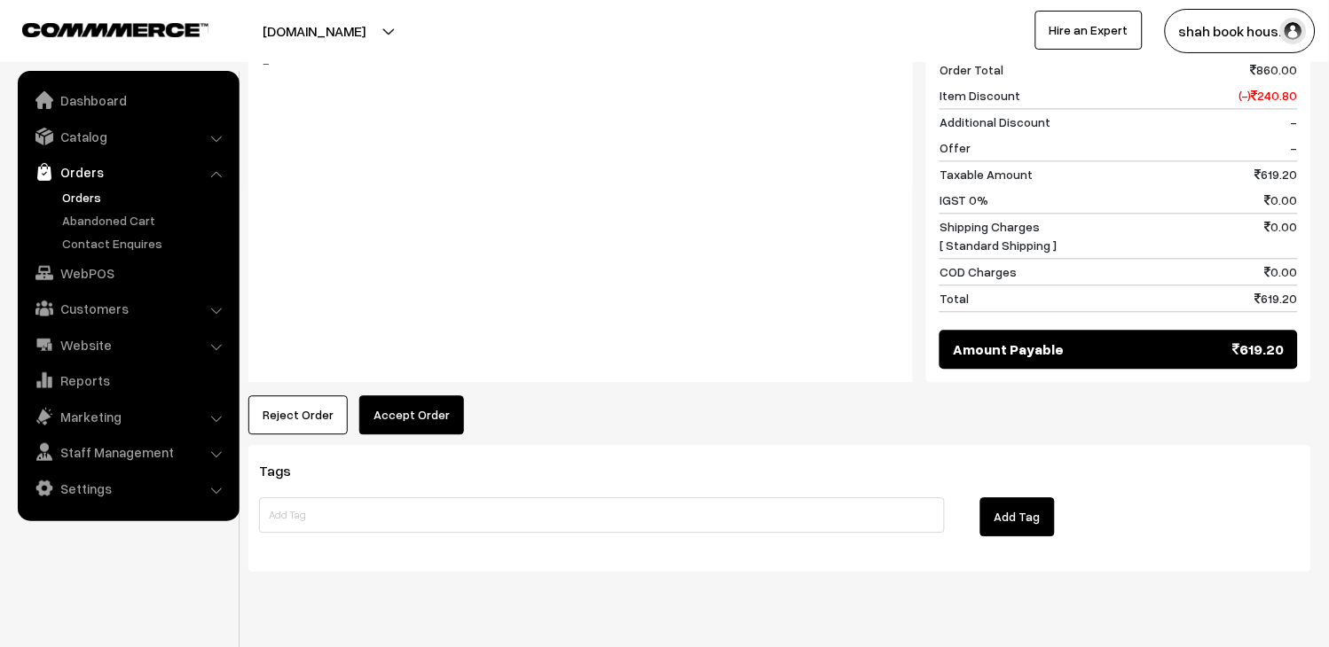
click at [401, 396] on button "Accept Order" at bounding box center [411, 415] width 105 height 39
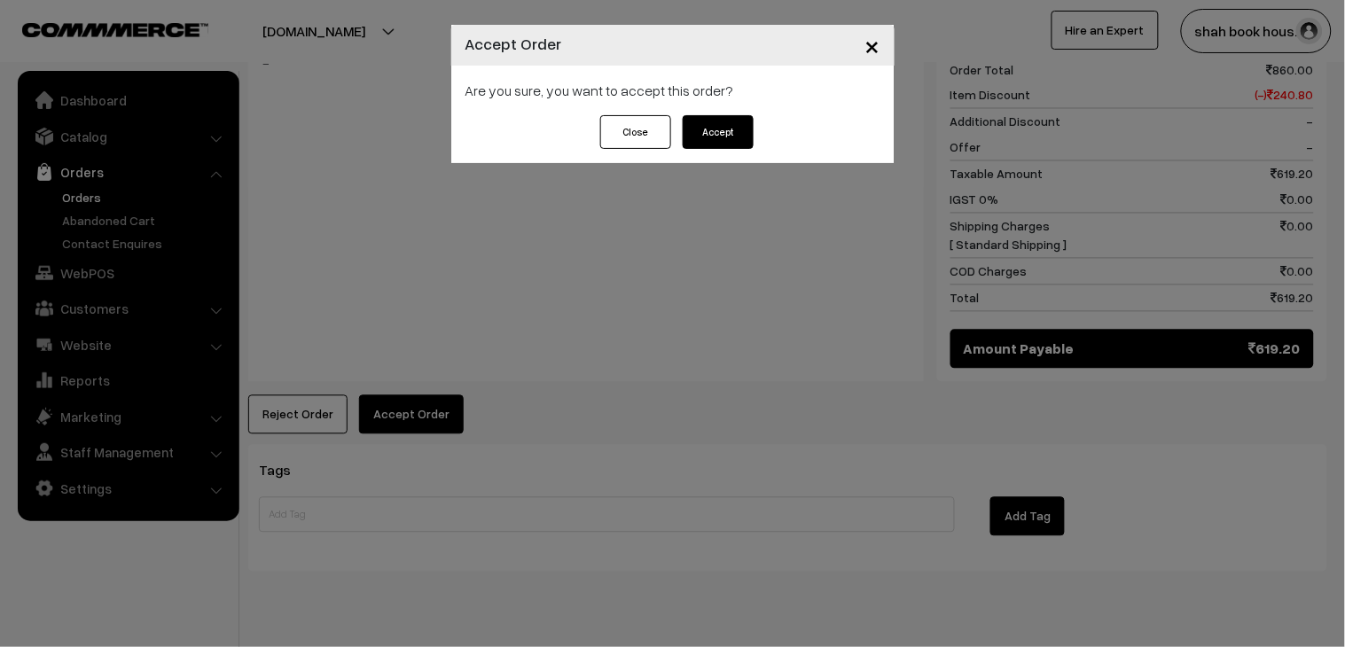
click at [743, 127] on button "Accept" at bounding box center [718, 132] width 71 height 34
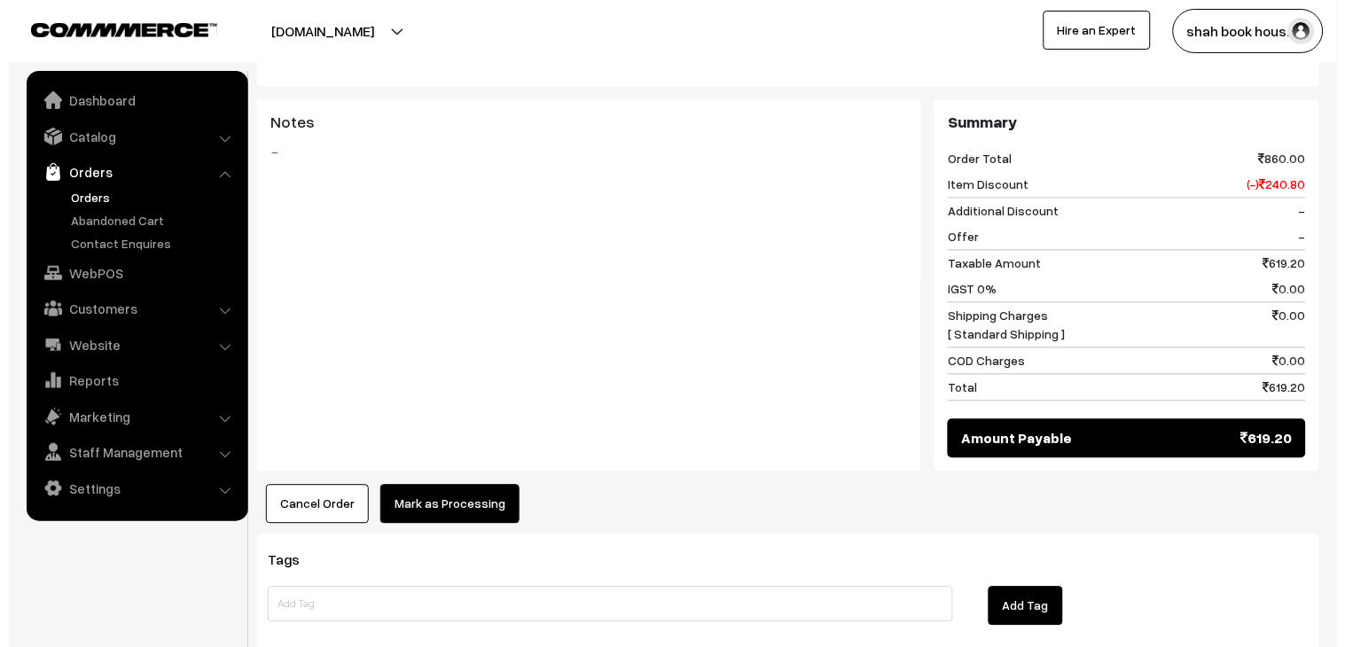
scroll to position [689, 0]
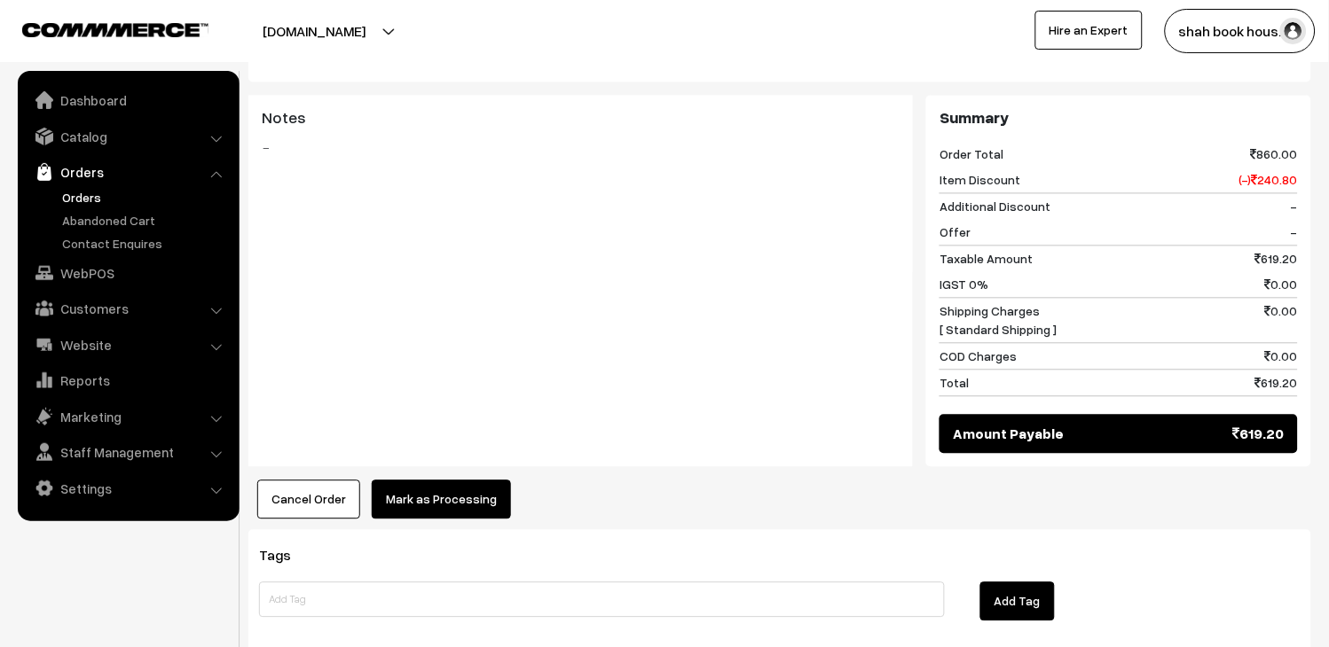
click at [475, 481] on button "Mark as Processing" at bounding box center [441, 500] width 139 height 39
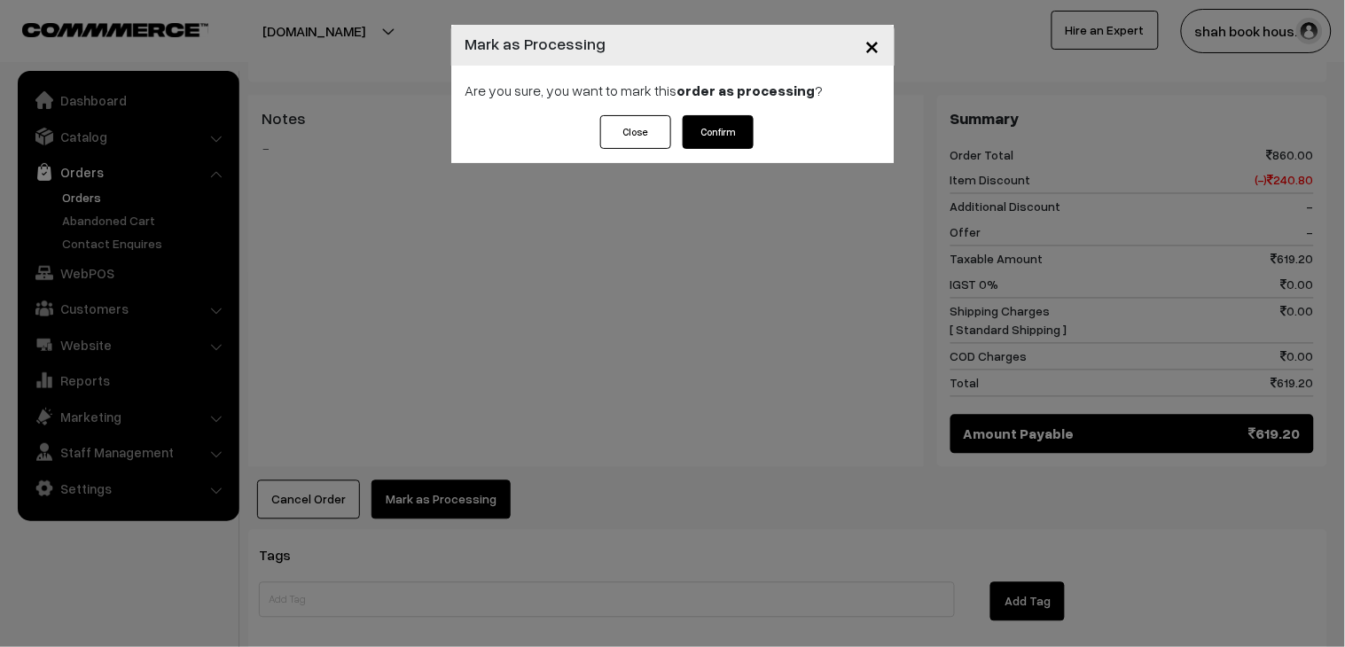
click at [724, 131] on button "Confirm" at bounding box center [718, 132] width 71 height 34
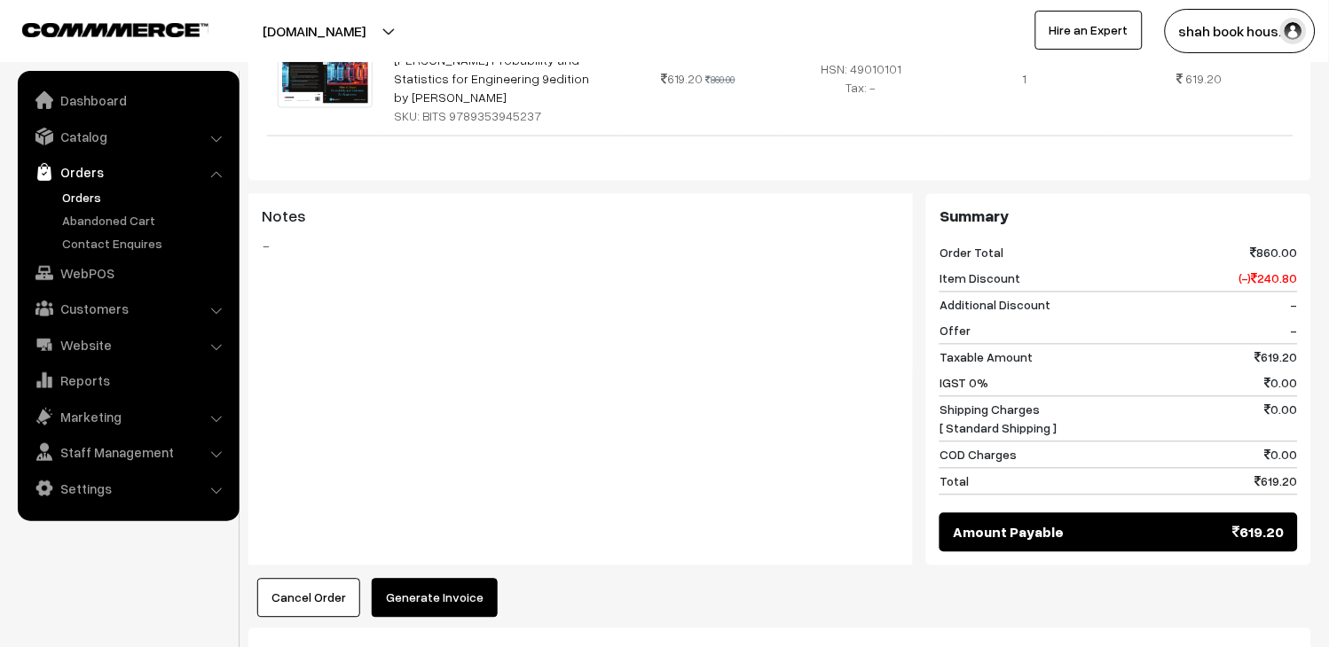
click at [475, 579] on button "Generate Invoice" at bounding box center [435, 598] width 126 height 39
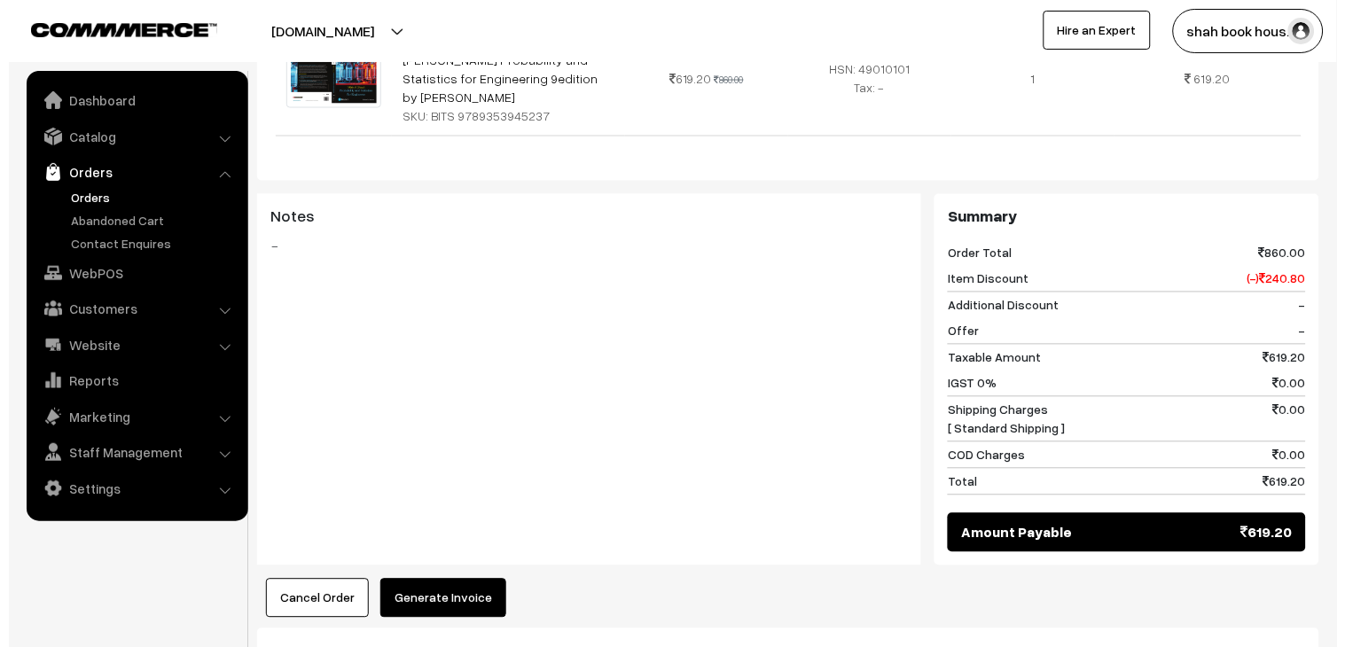
scroll to position [590, 0]
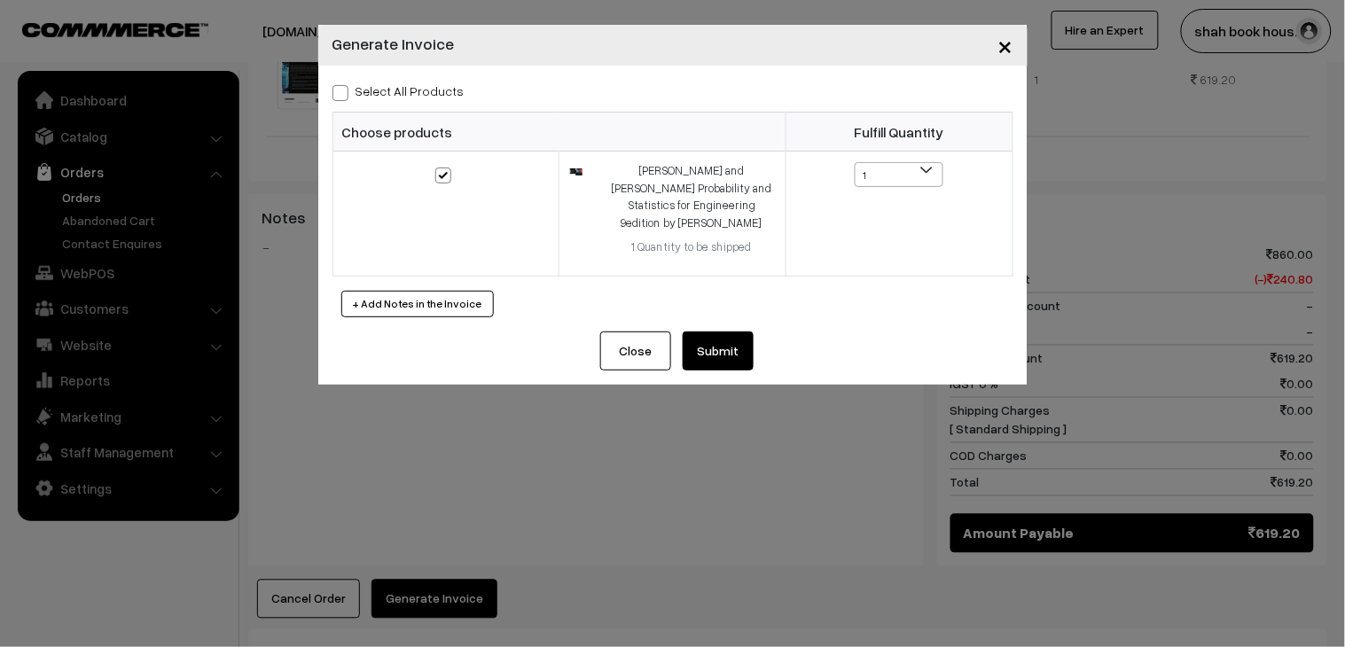
click at [743, 350] on button "Submit" at bounding box center [718, 351] width 71 height 39
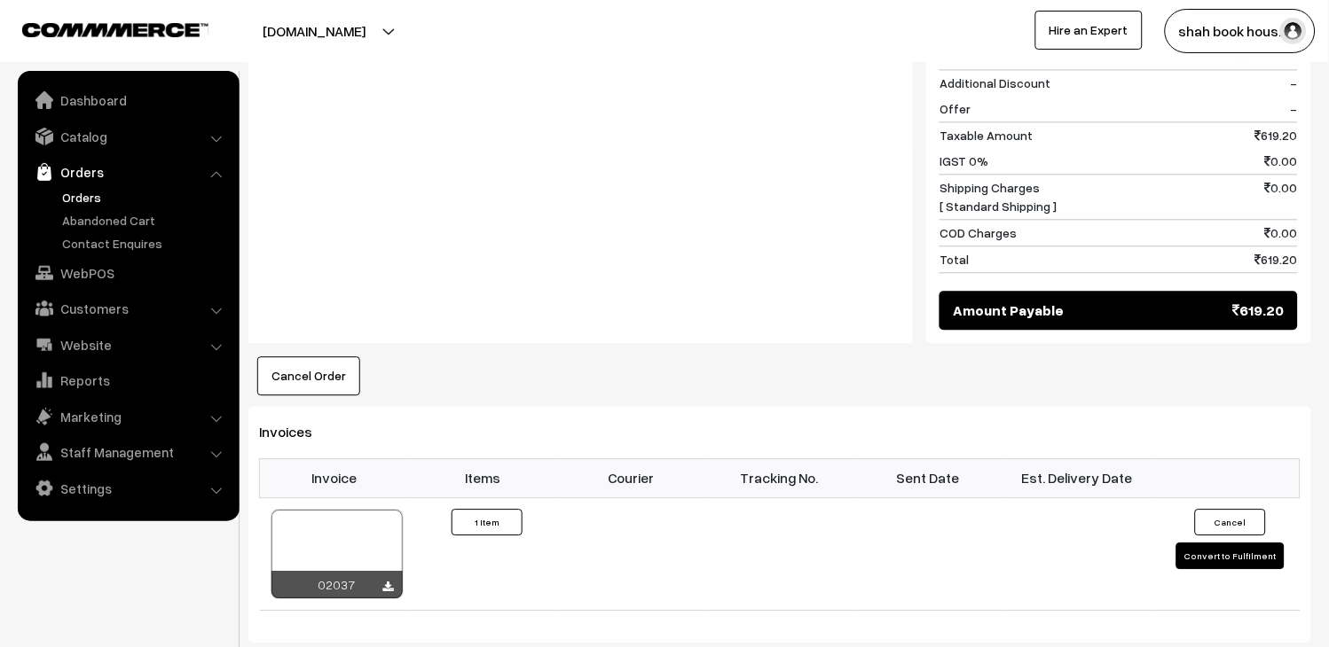
scroll to position [885, 0]
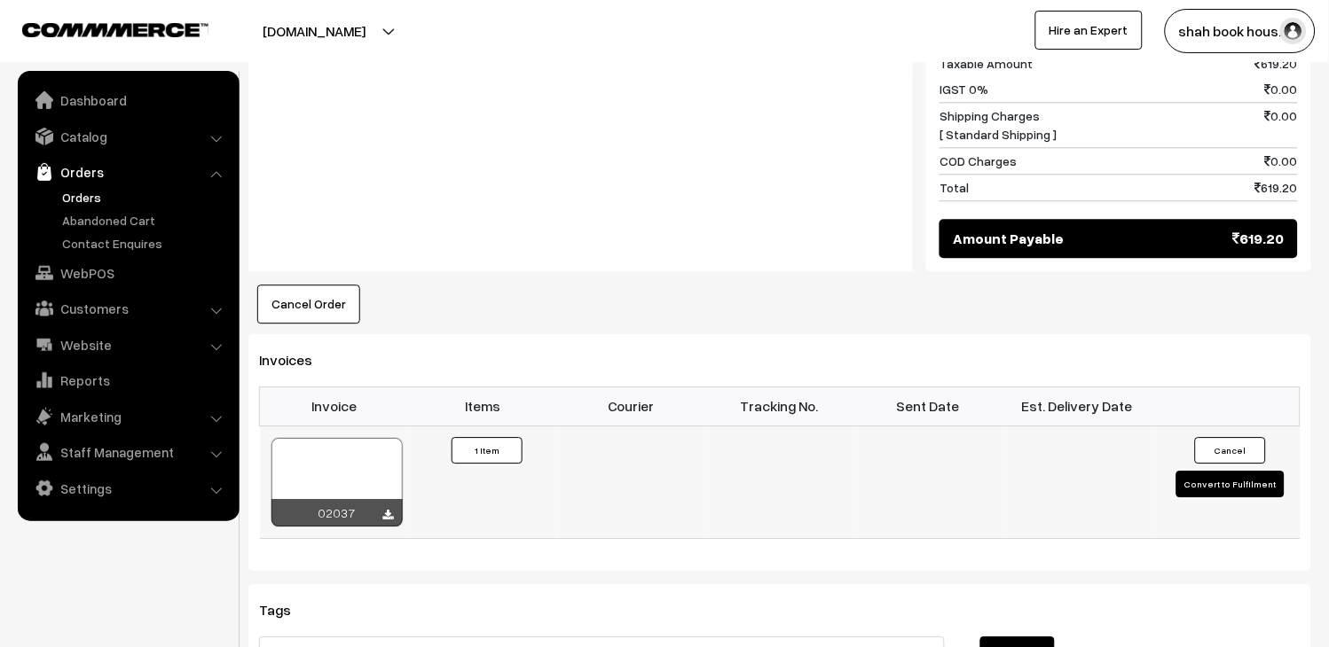
click at [360, 438] on div at bounding box center [336, 482] width 131 height 89
click at [96, 193] on link "Orders" at bounding box center [146, 197] width 176 height 19
